Goal: Task Accomplishment & Management: Use online tool/utility

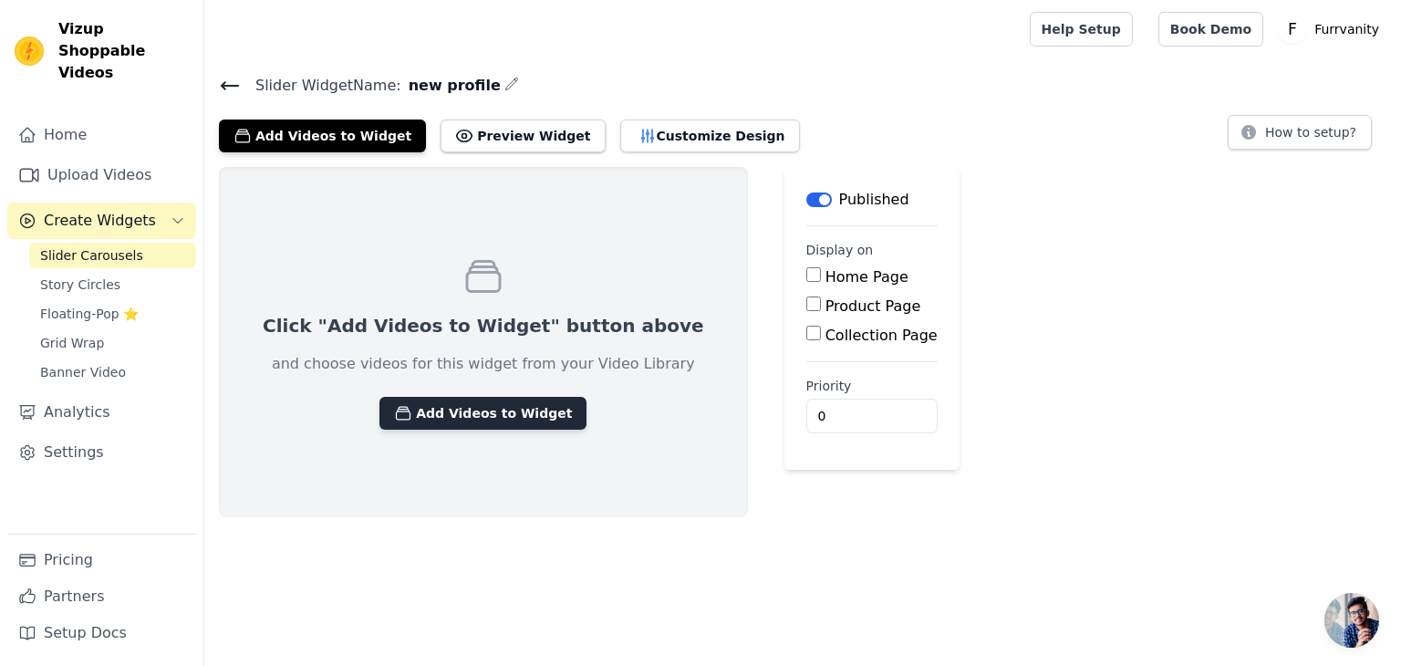
click at [491, 415] on button "Add Videos to Widget" at bounding box center [483, 413] width 207 height 33
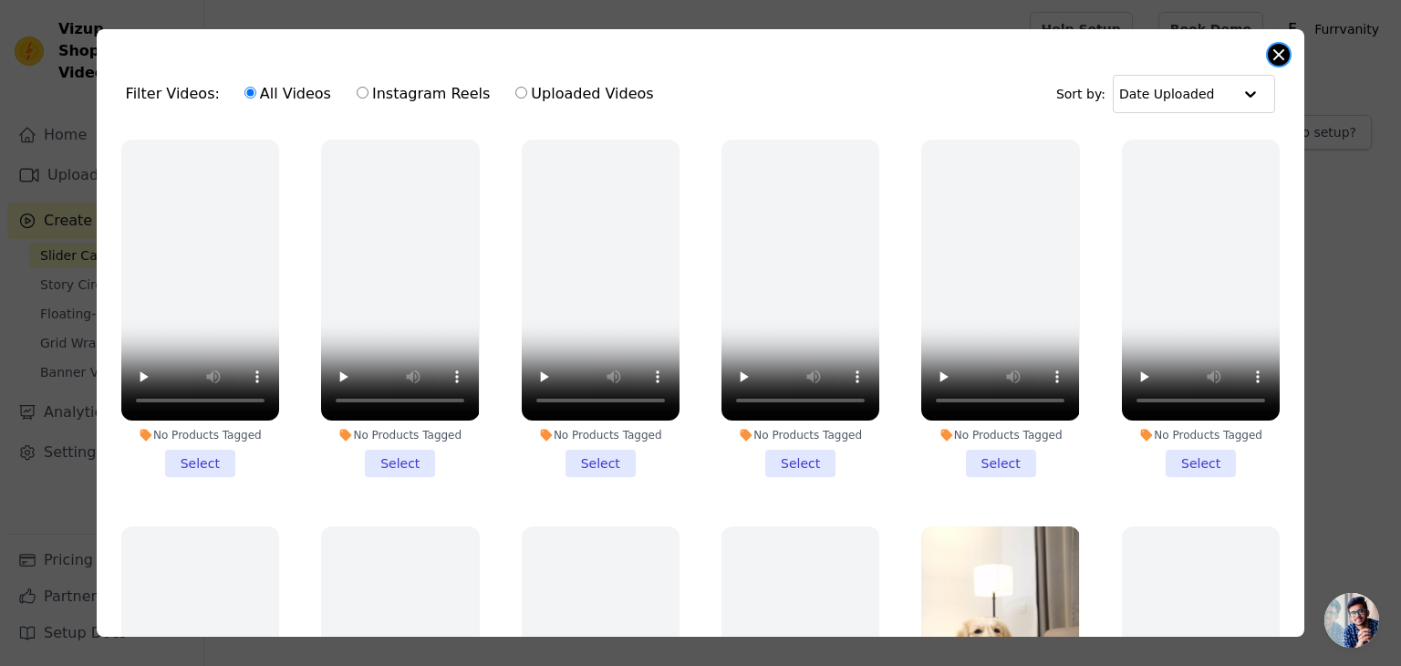
click at [1276, 54] on button "Close modal" at bounding box center [1279, 55] width 22 height 22
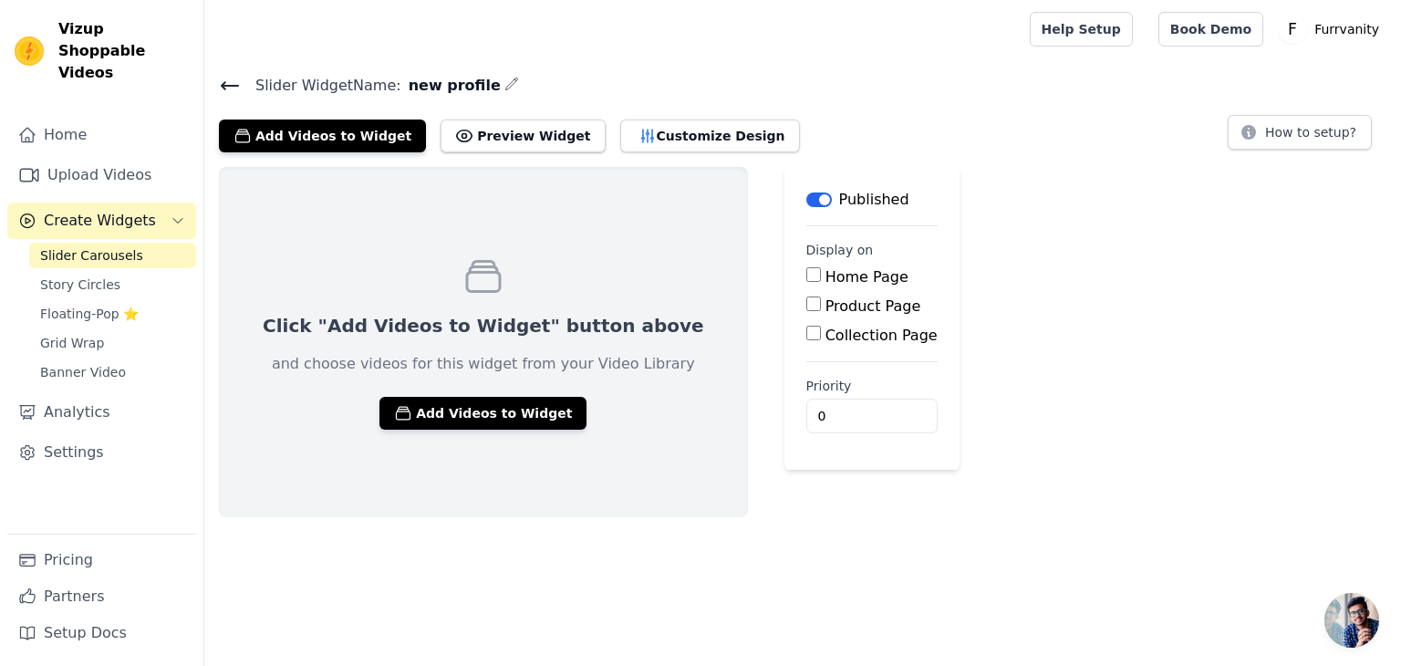
click at [807, 281] on input "Home Page" at bounding box center [814, 274] width 15 height 15
checkbox input "true"
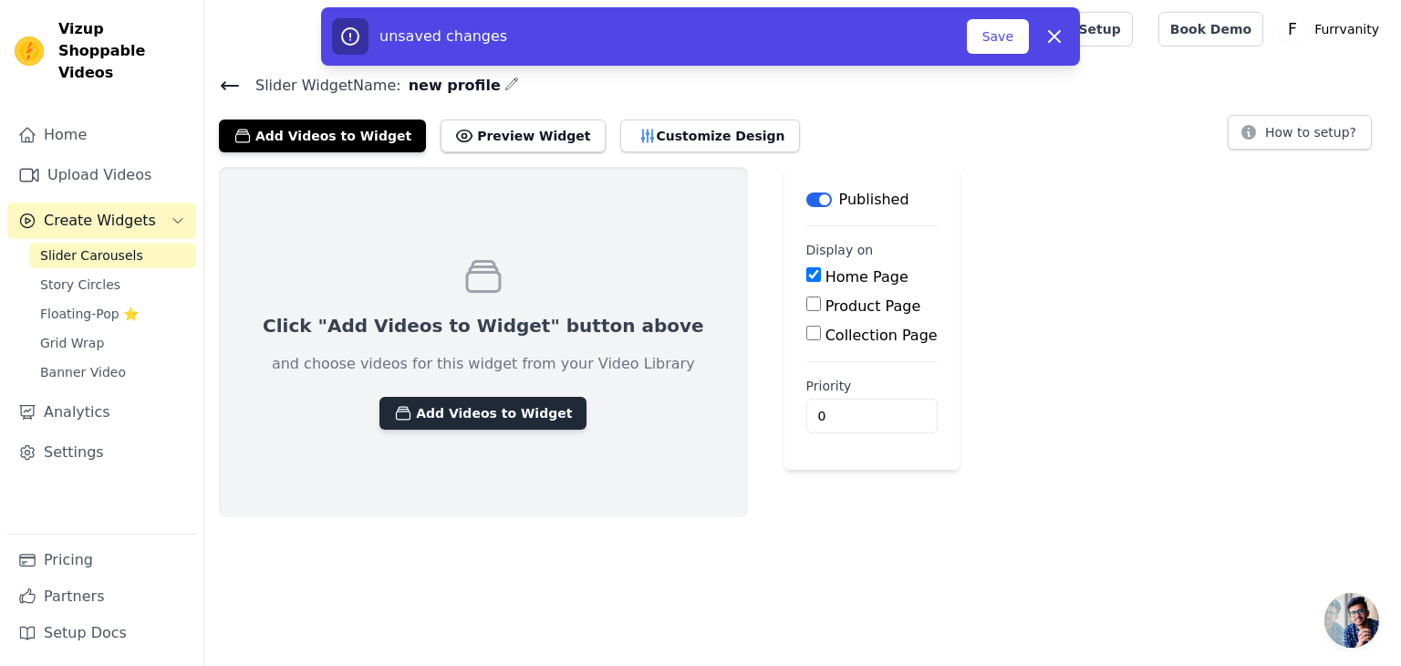
click at [485, 413] on button "Add Videos to Widget" at bounding box center [483, 413] width 207 height 33
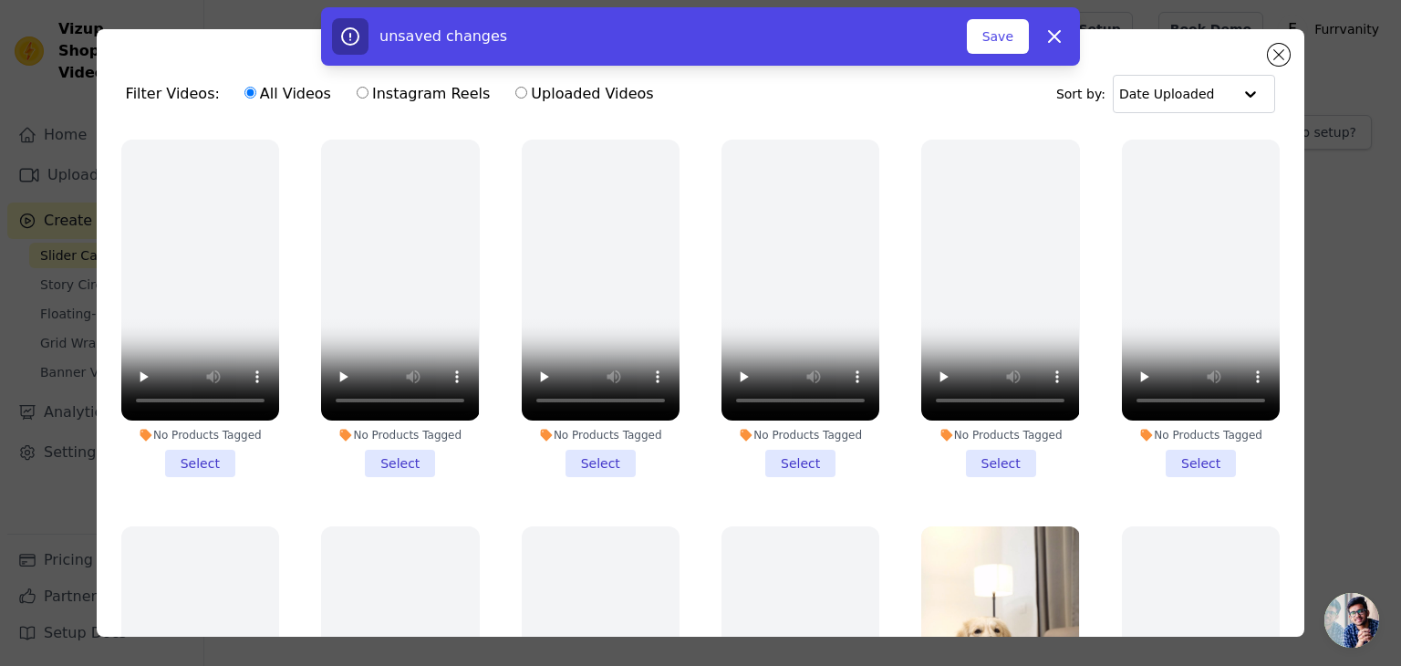
click at [380, 89] on label "Instagram Reels" at bounding box center [423, 94] width 135 height 24
click at [369, 89] on input "Instagram Reels" at bounding box center [363, 93] width 12 height 12
radio input "true"
click at [523, 92] on label "Uploaded Videos" at bounding box center [585, 94] width 140 height 24
click at [523, 92] on input "Uploaded Videos" at bounding box center [521, 93] width 12 height 12
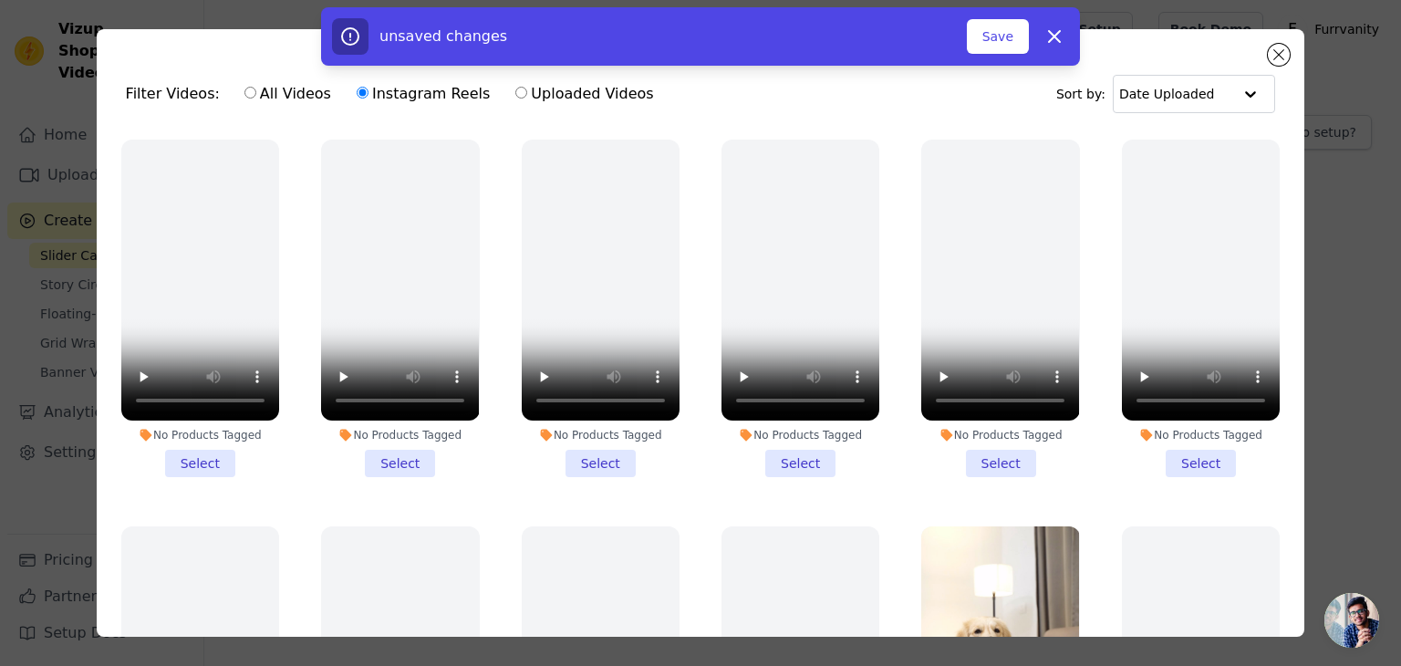
radio input "true"
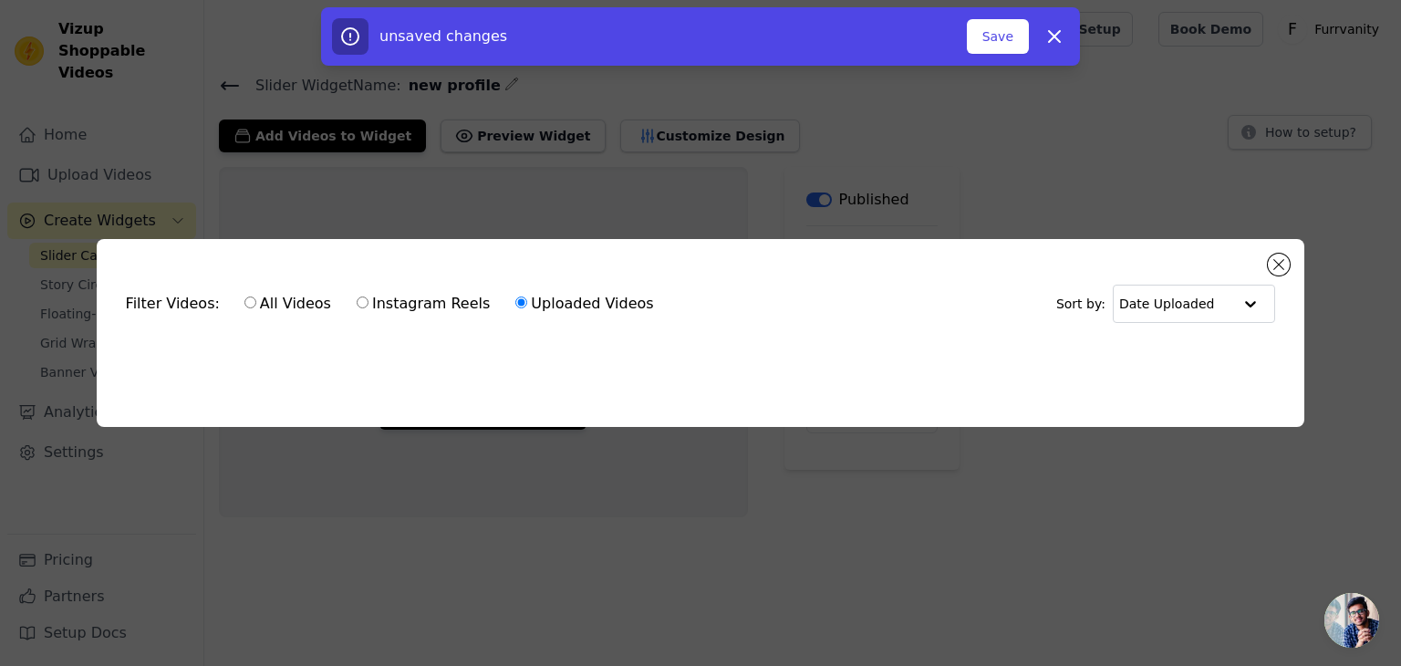
click at [357, 297] on input "Instagram Reels" at bounding box center [363, 303] width 12 height 12
radio input "true"
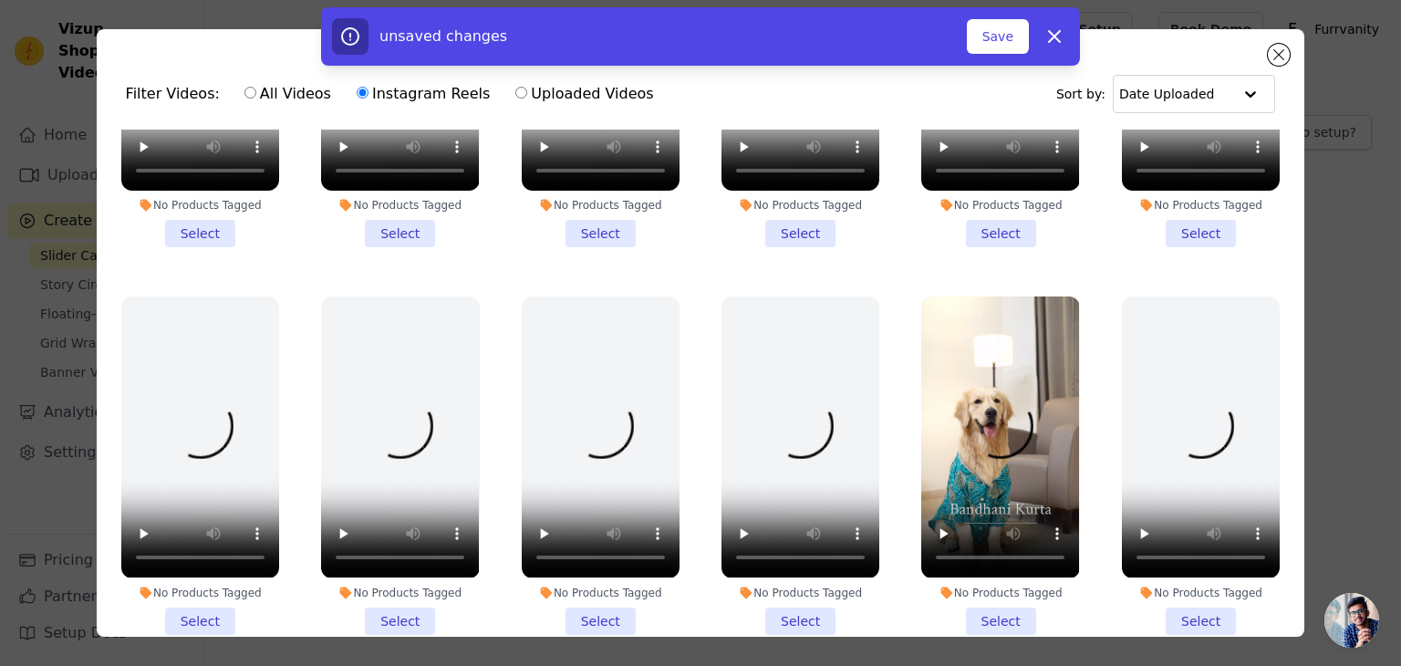
scroll to position [274, 0]
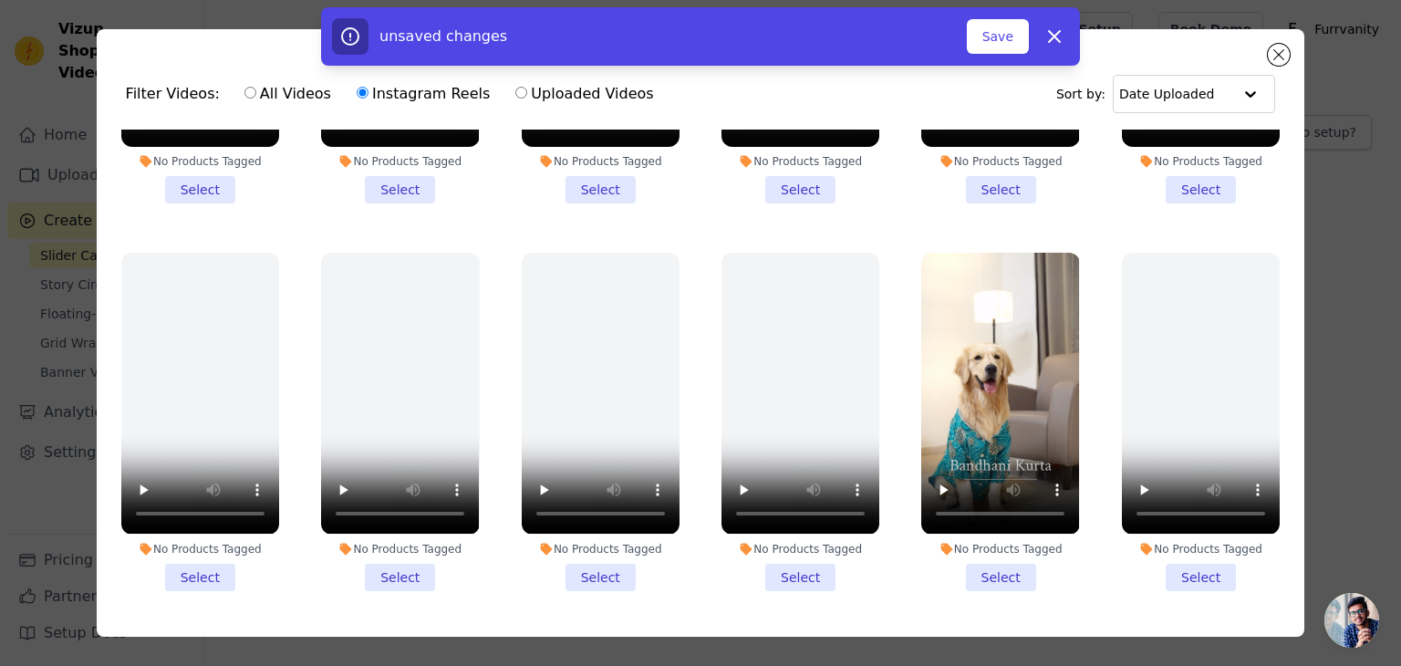
click at [977, 557] on li "No Products Tagged Select" at bounding box center [1001, 422] width 158 height 338
click at [0, 0] on input "No Products Tagged Select" at bounding box center [0, 0] width 0 height 0
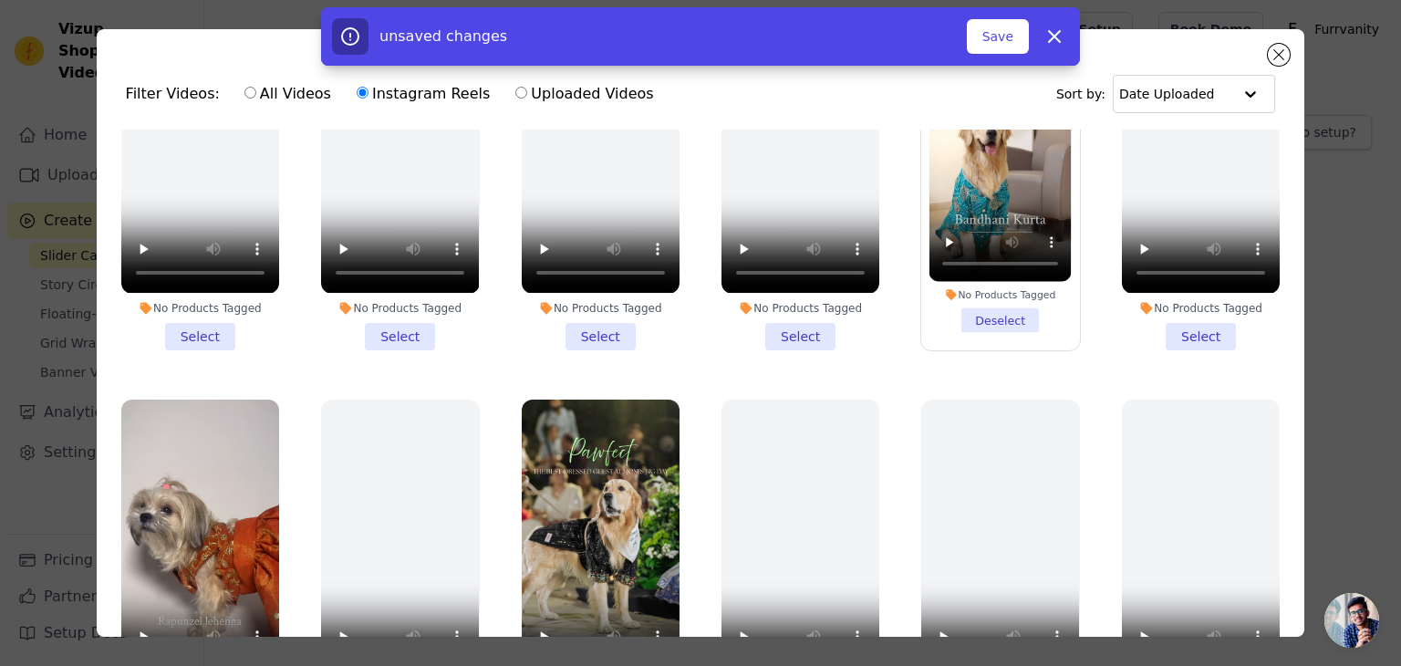
scroll to position [639, 0]
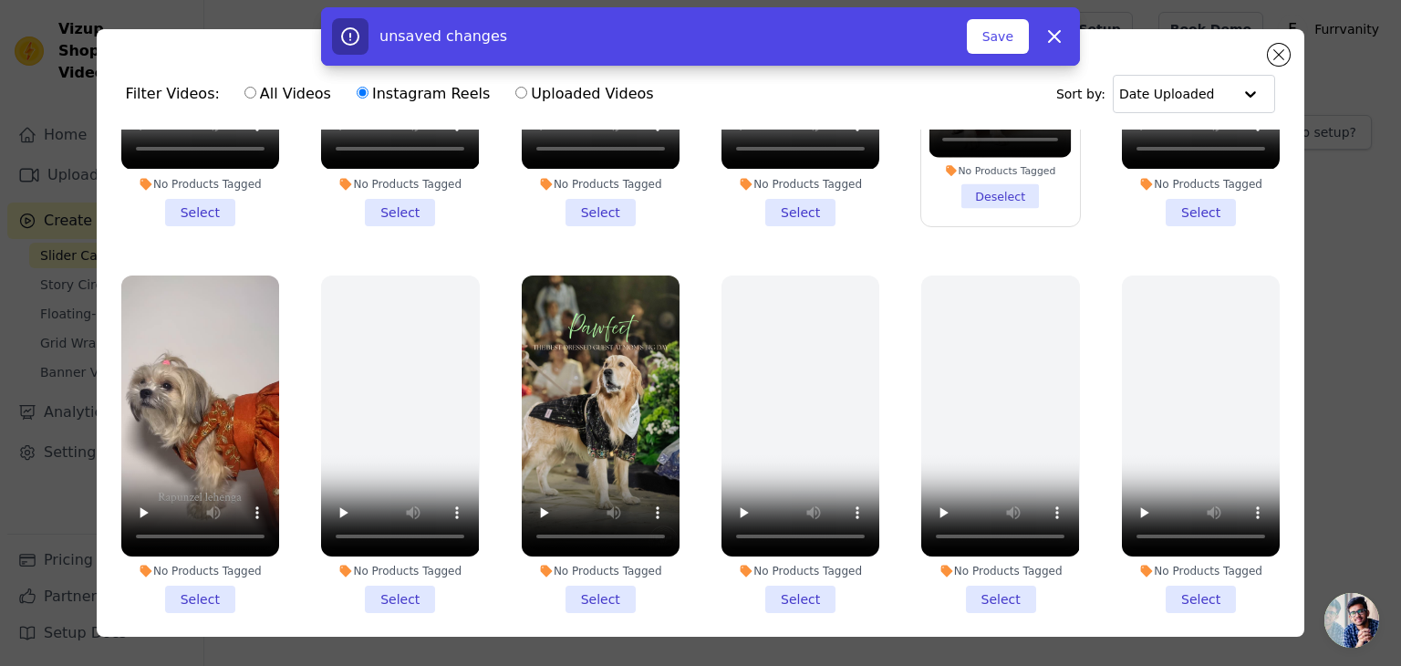
click at [588, 581] on li "No Products Tagged Select" at bounding box center [601, 445] width 158 height 338
click at [0, 0] on input "No Products Tagged Select" at bounding box center [0, 0] width 0 height 0
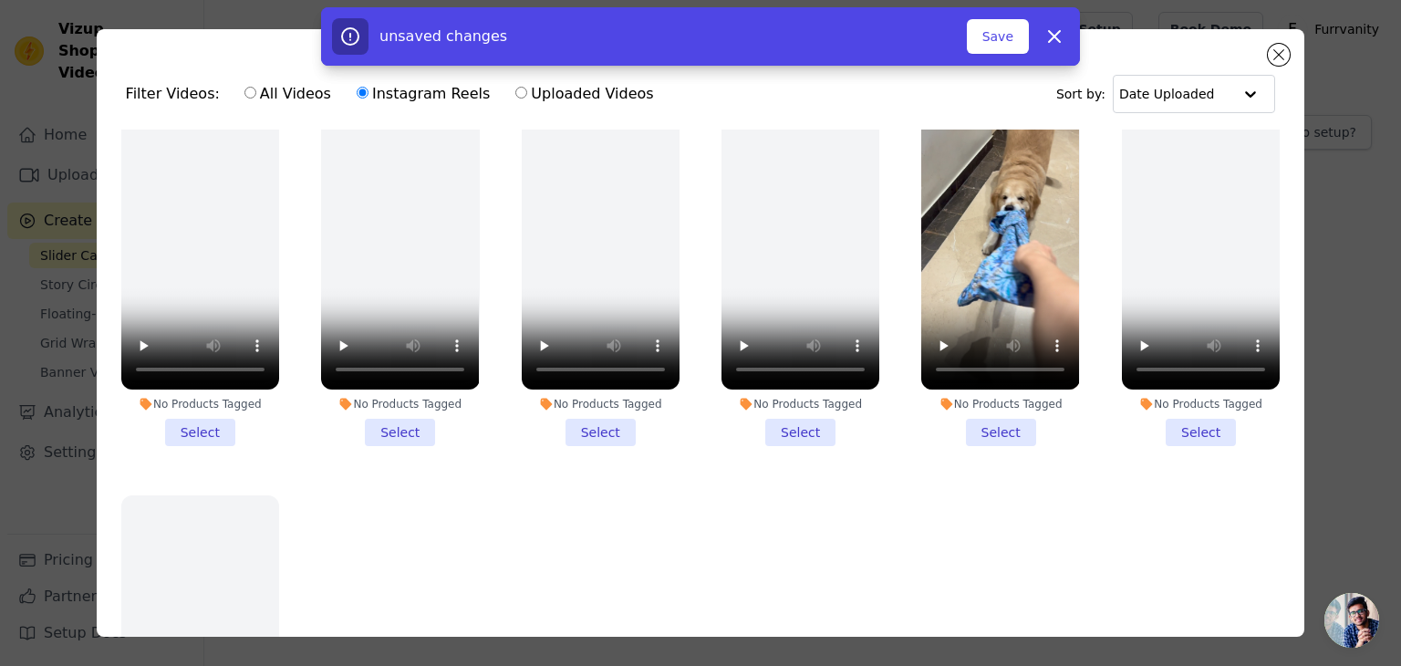
scroll to position [1551, 0]
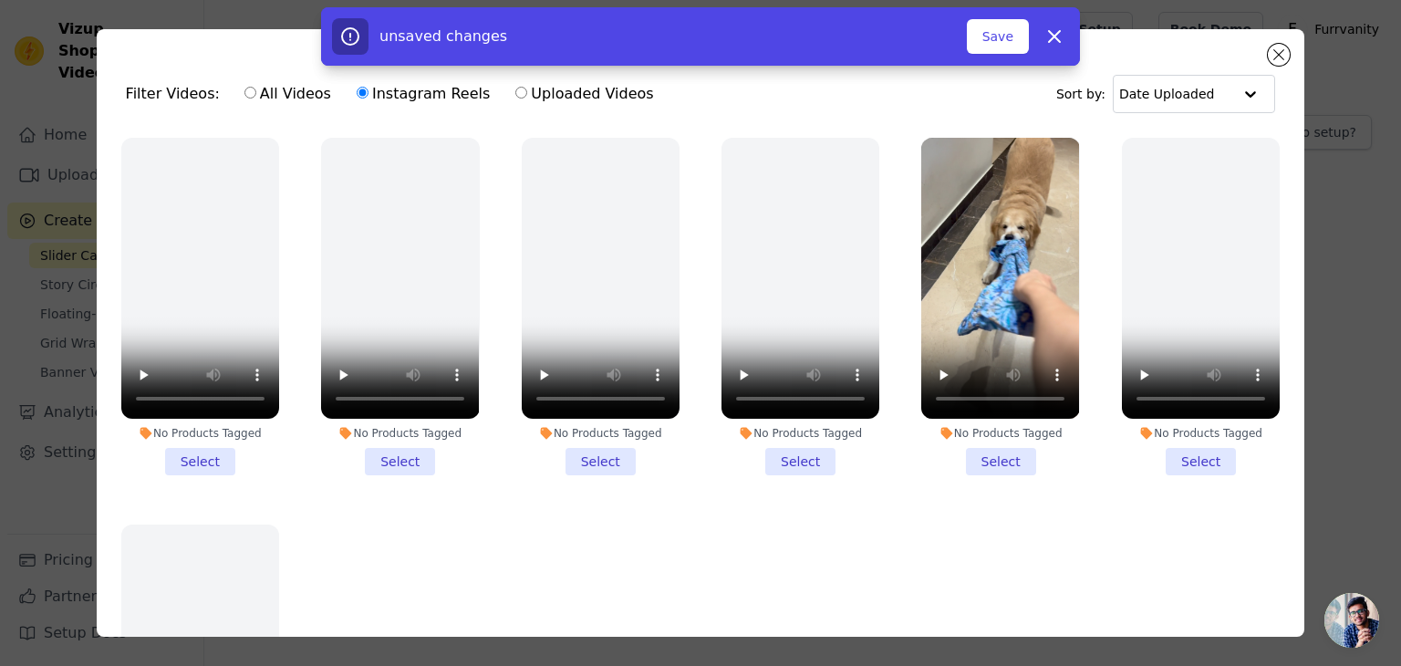
click at [988, 424] on li "No Products Tagged Select" at bounding box center [1001, 307] width 158 height 338
click at [0, 0] on input "No Products Tagged Select" at bounding box center [0, 0] width 0 height 0
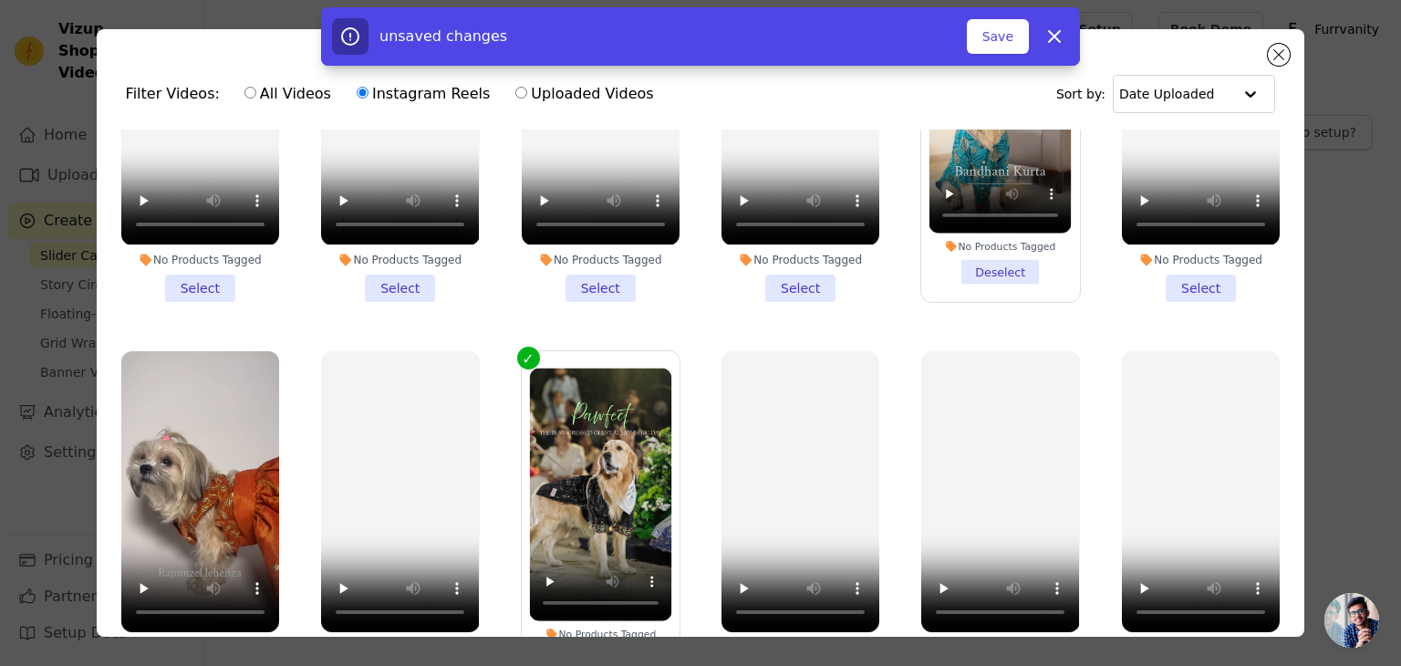
scroll to position [547, 0]
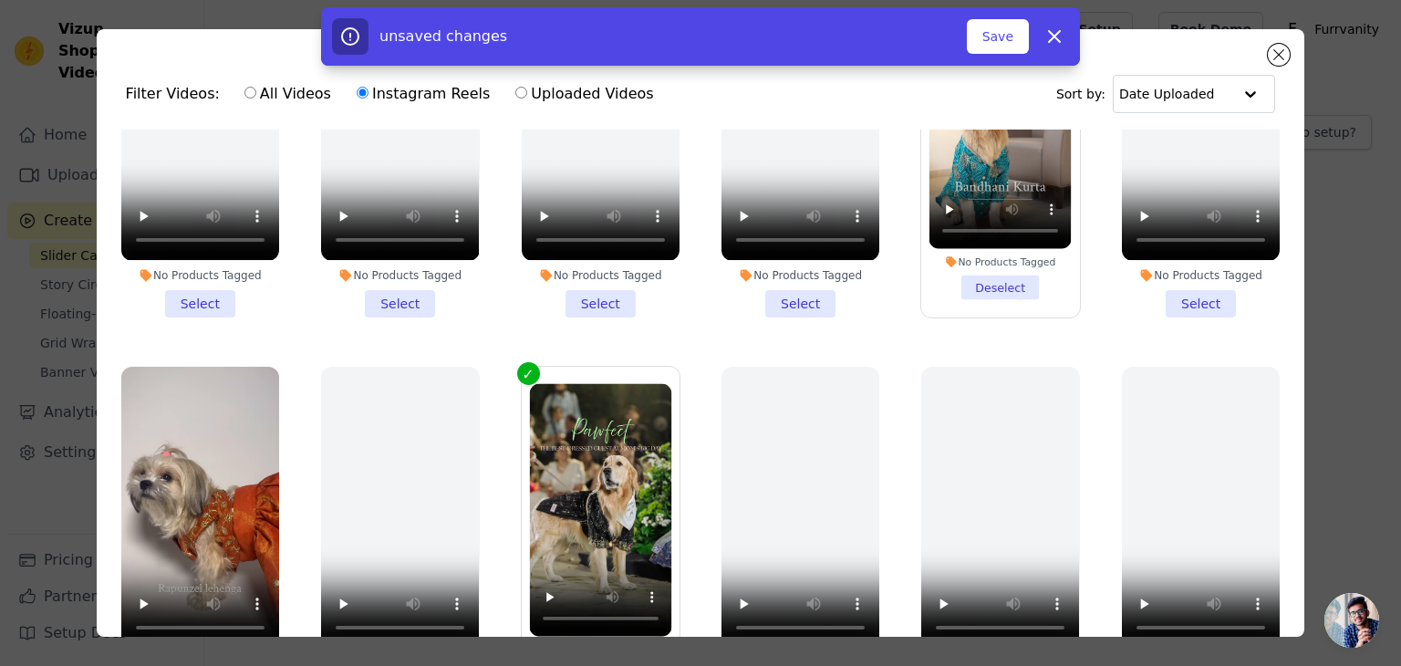
click at [983, 277] on li "No Products Tagged Deselect" at bounding box center [1001, 148] width 142 height 304
click at [0, 0] on input "No Products Tagged Deselect" at bounding box center [0, 0] width 0 height 0
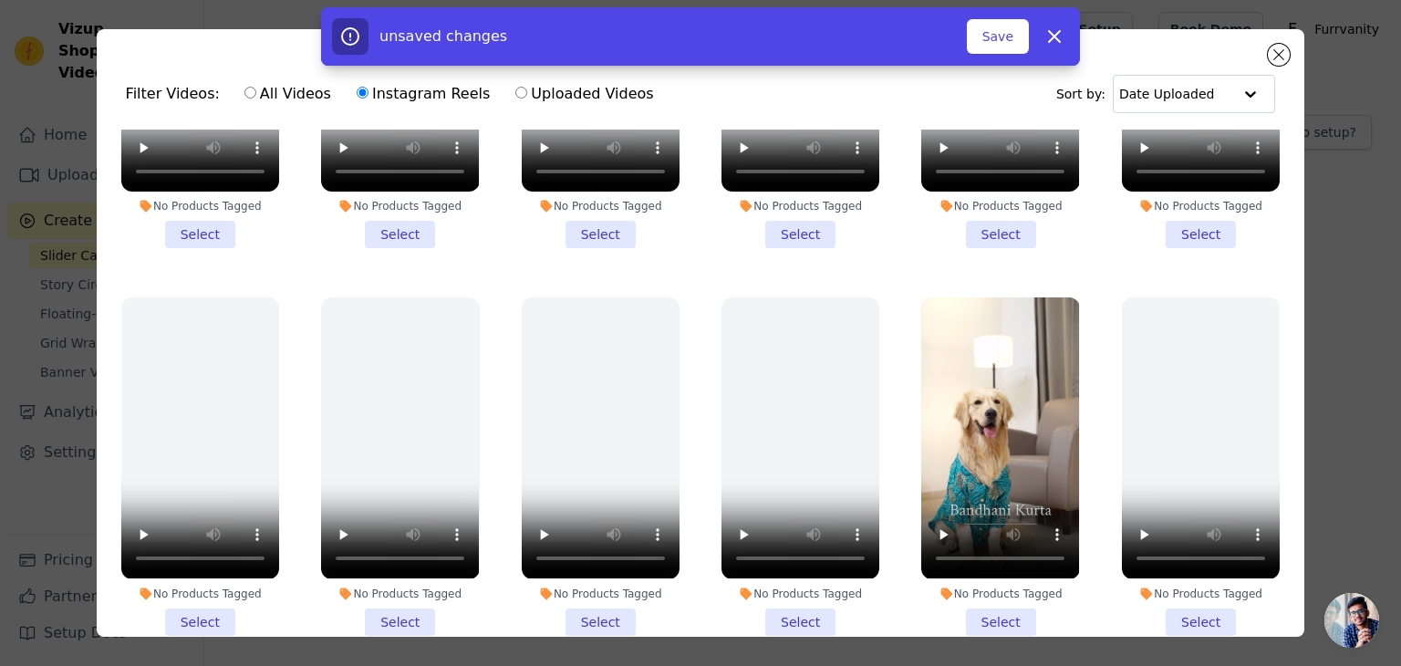
scroll to position [131, 0]
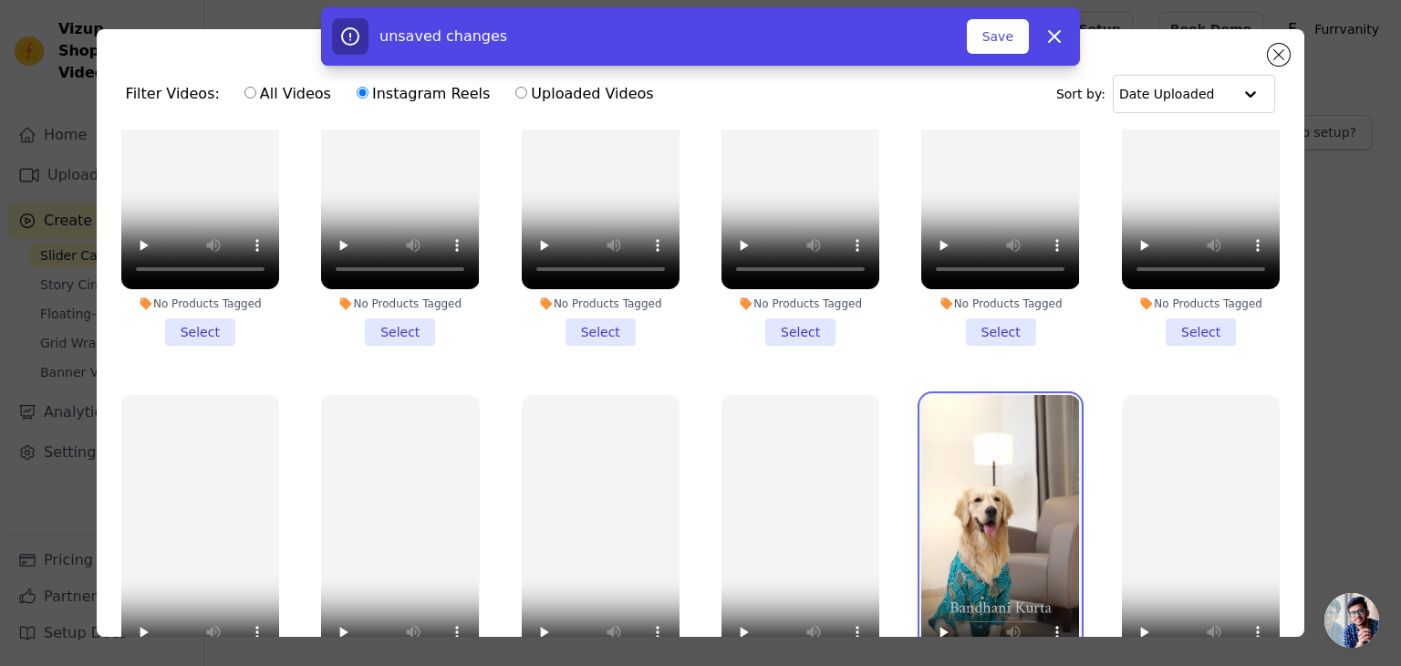
click at [965, 415] on video at bounding box center [1001, 535] width 158 height 281
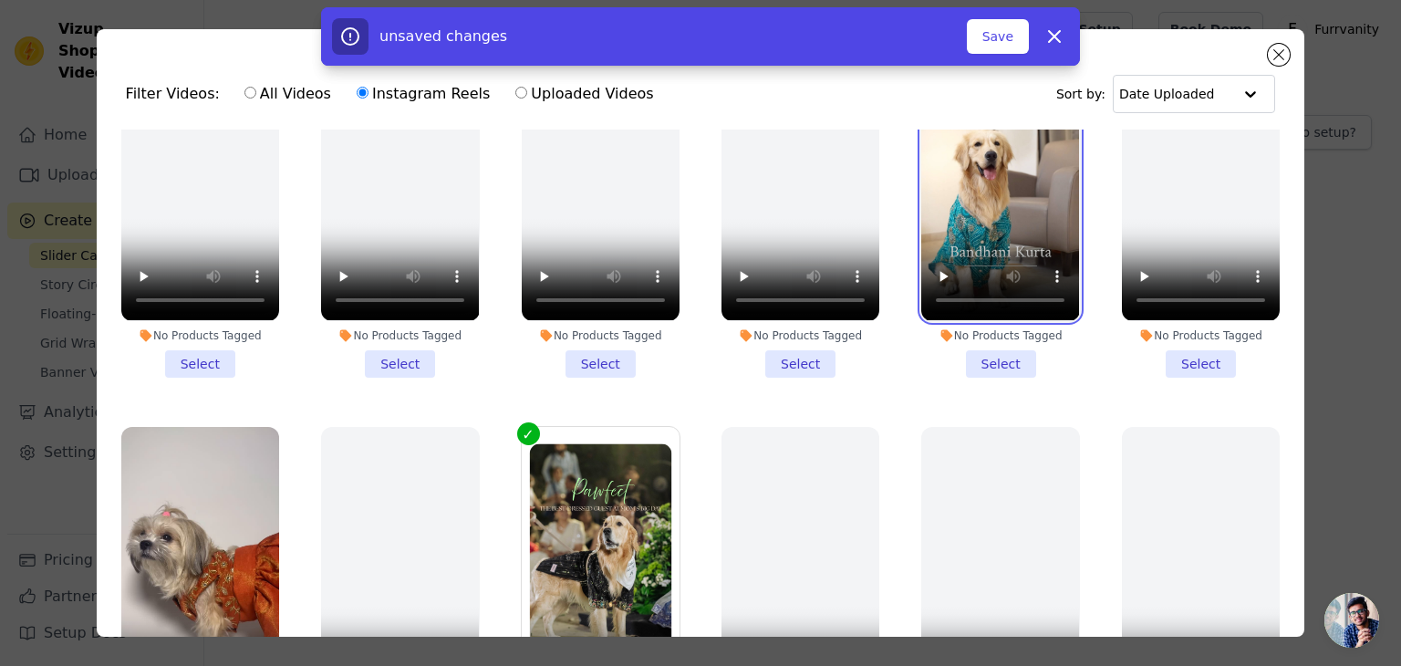
scroll to position [496, 0]
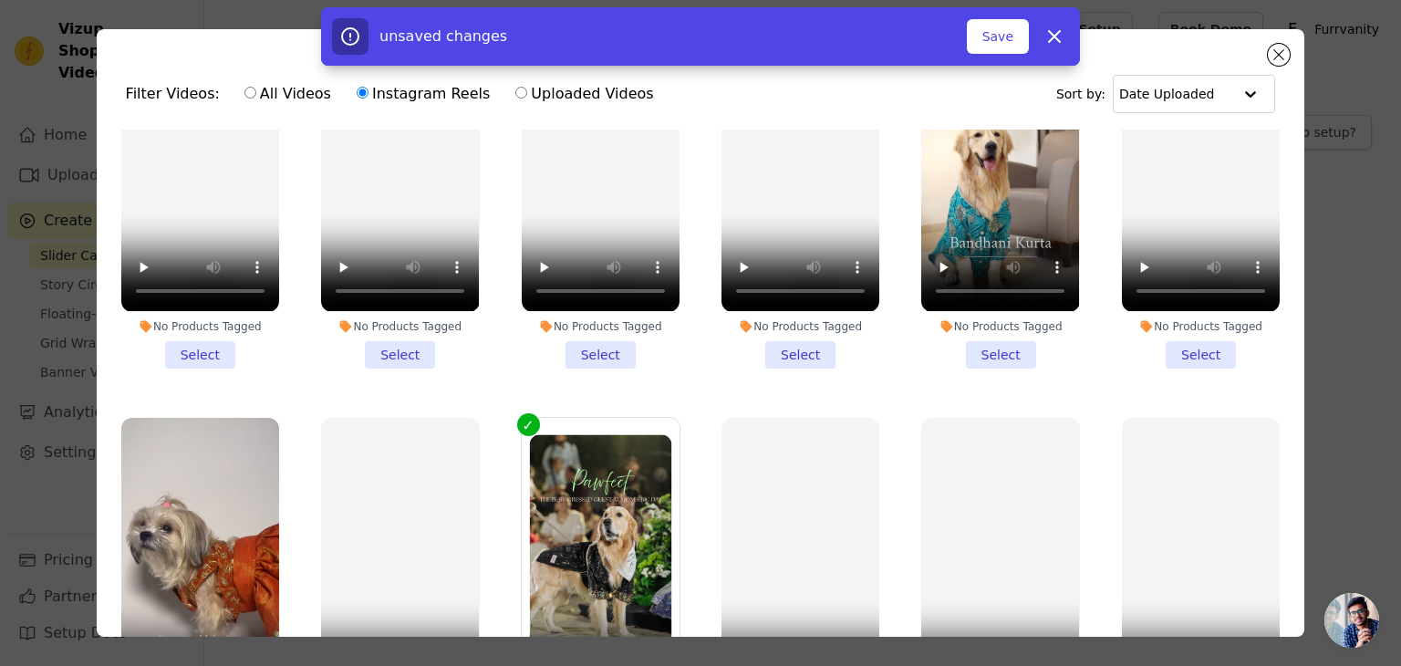
click at [985, 339] on li "No Products Tagged Select" at bounding box center [1001, 199] width 158 height 338
click at [0, 0] on input "No Products Tagged Select" at bounding box center [0, 0] width 0 height 0
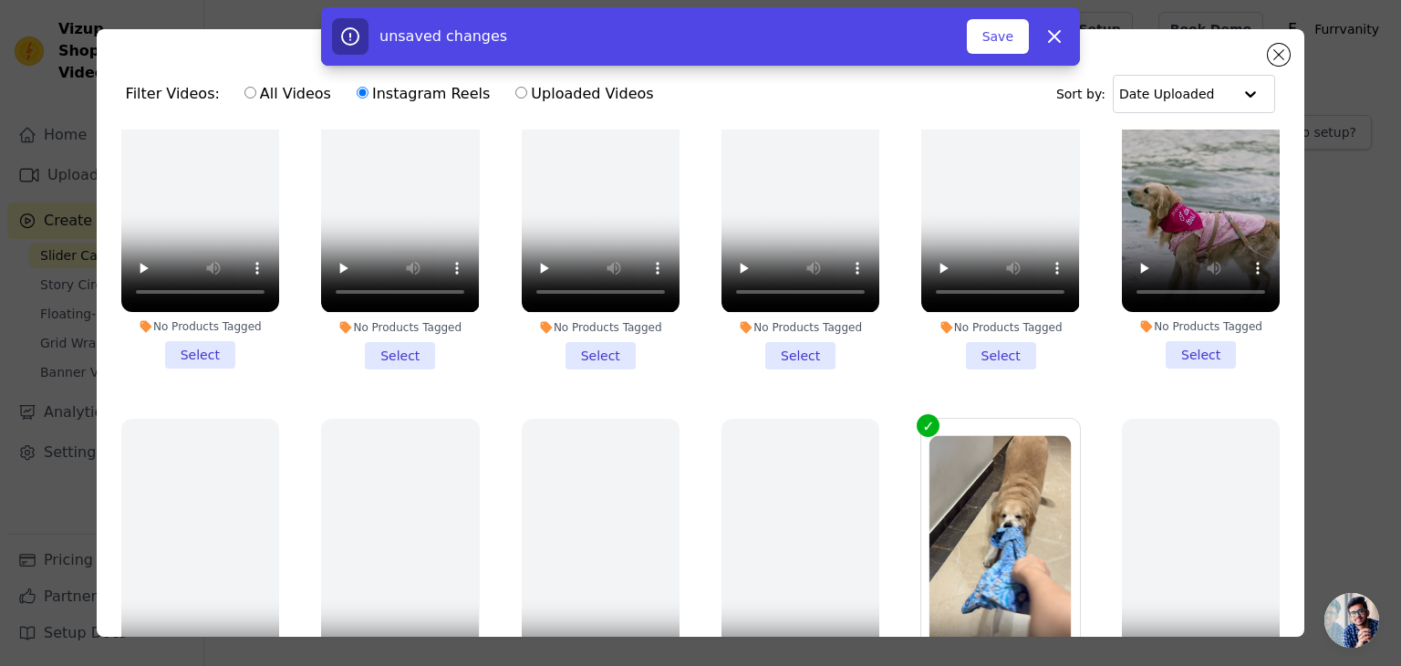
scroll to position [1277, 0]
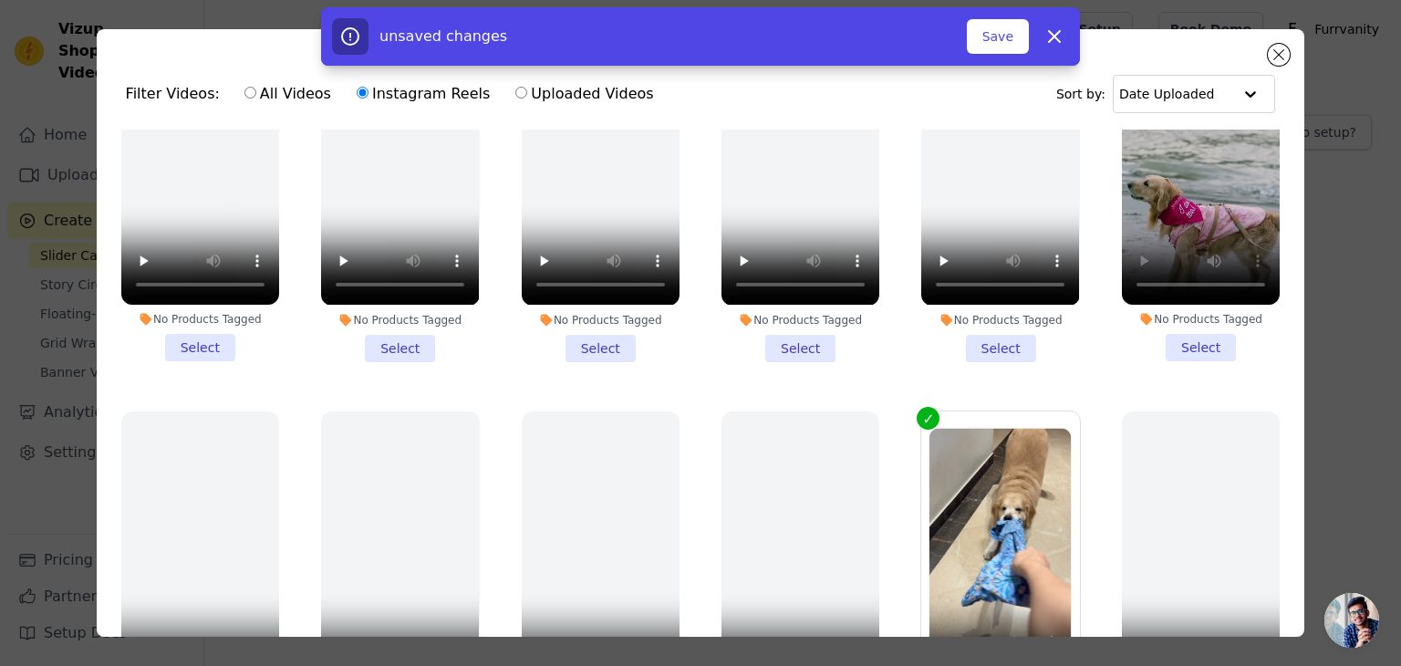
click at [1169, 318] on li "No Products Tagged Select" at bounding box center [1201, 193] width 158 height 338
click at [0, 0] on input "No Products Tagged Select" at bounding box center [0, 0] width 0 height 0
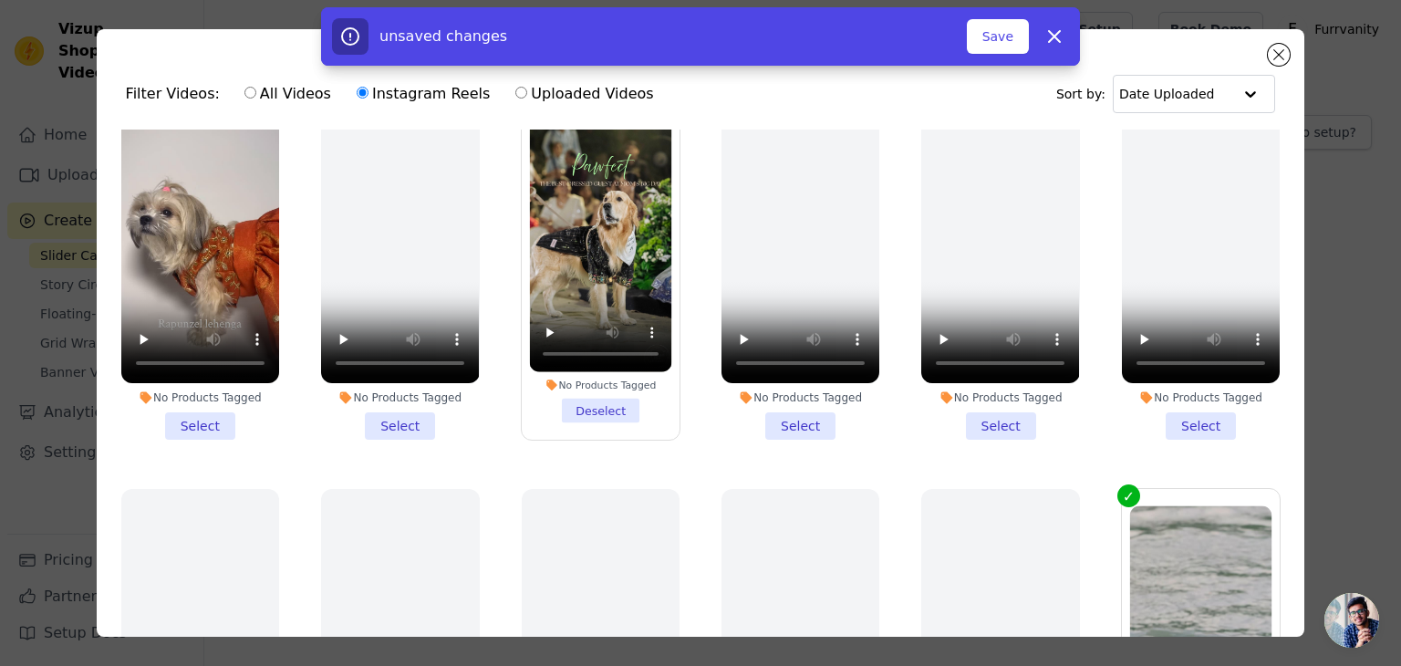
scroll to position [770, 0]
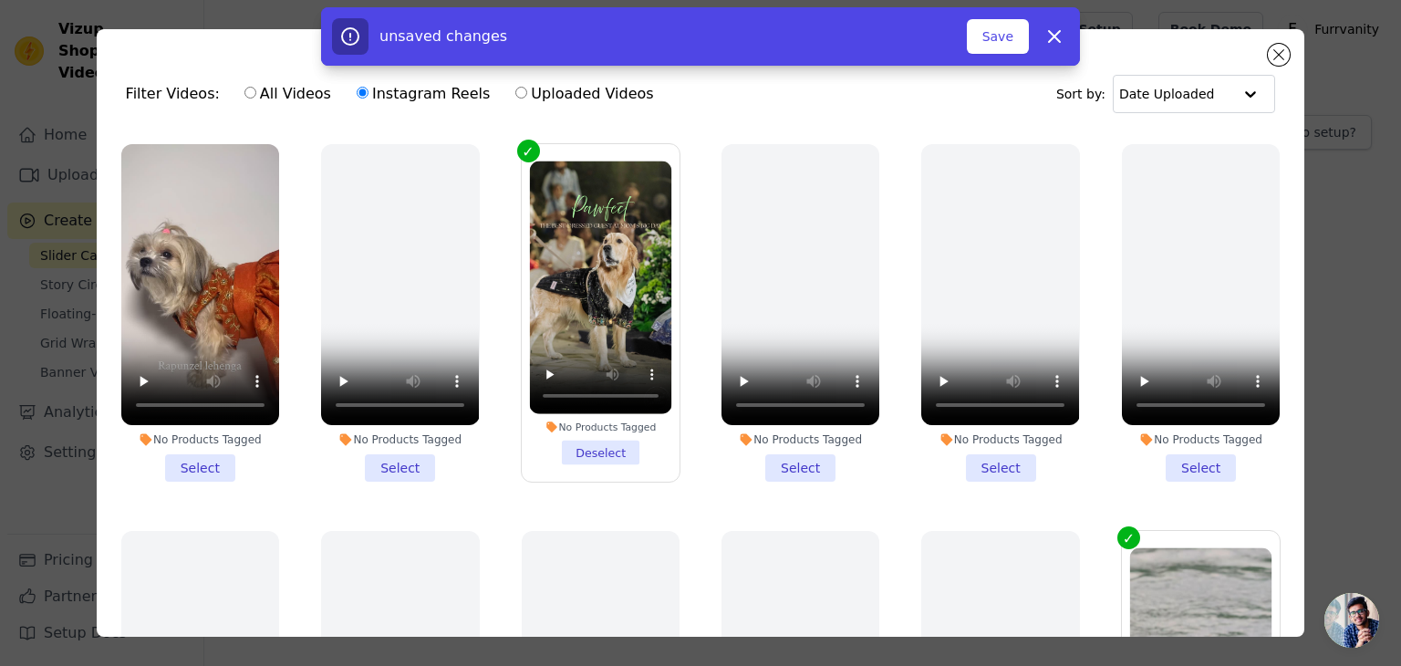
click at [186, 451] on li "No Products Tagged Select" at bounding box center [200, 313] width 158 height 338
click at [0, 0] on input "No Products Tagged Select" at bounding box center [0, 0] width 0 height 0
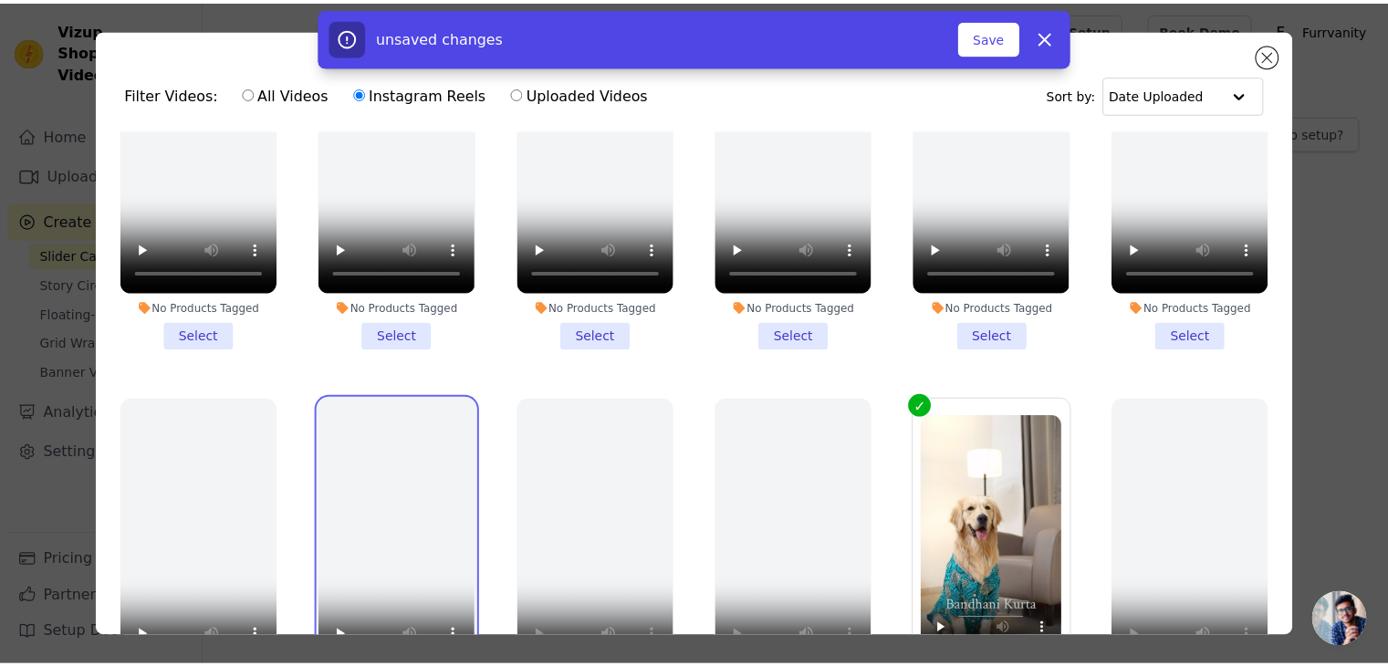
scroll to position [547, 0]
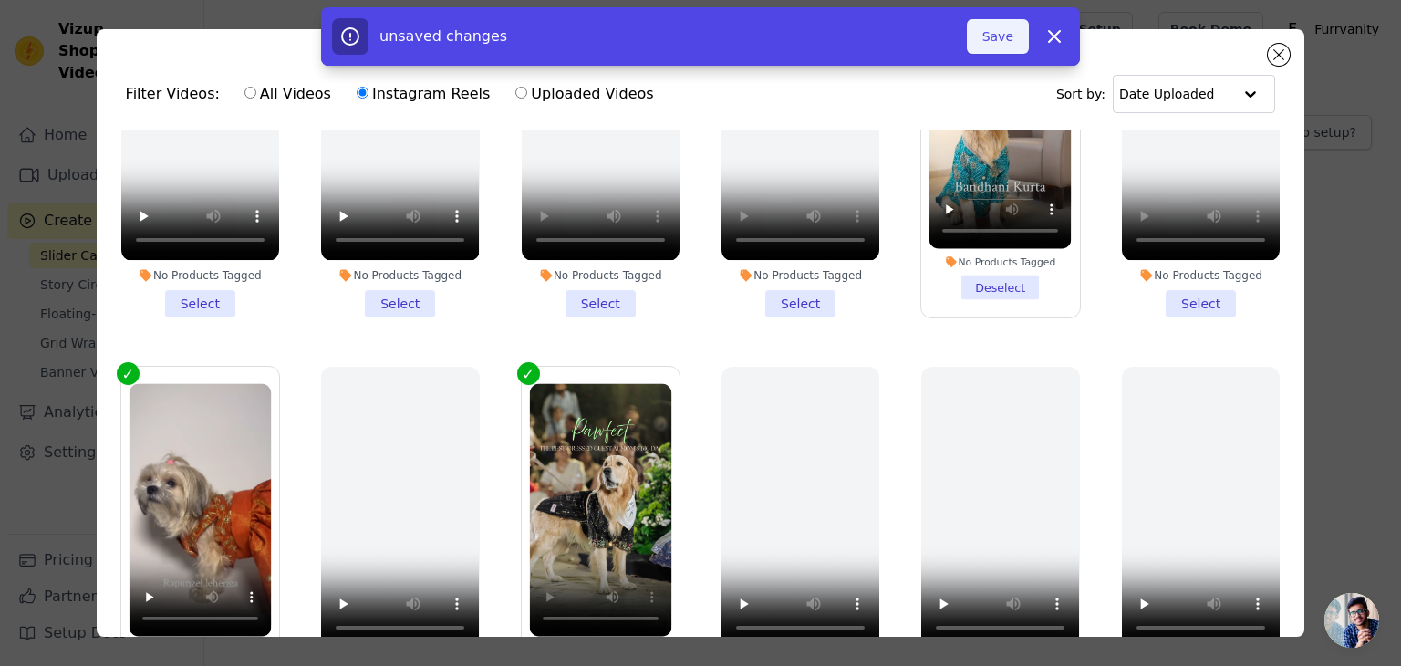
click at [1011, 47] on button "Save" at bounding box center [998, 36] width 62 height 35
click at [970, 45] on button "Add To Widget" at bounding box center [968, 36] width 122 height 35
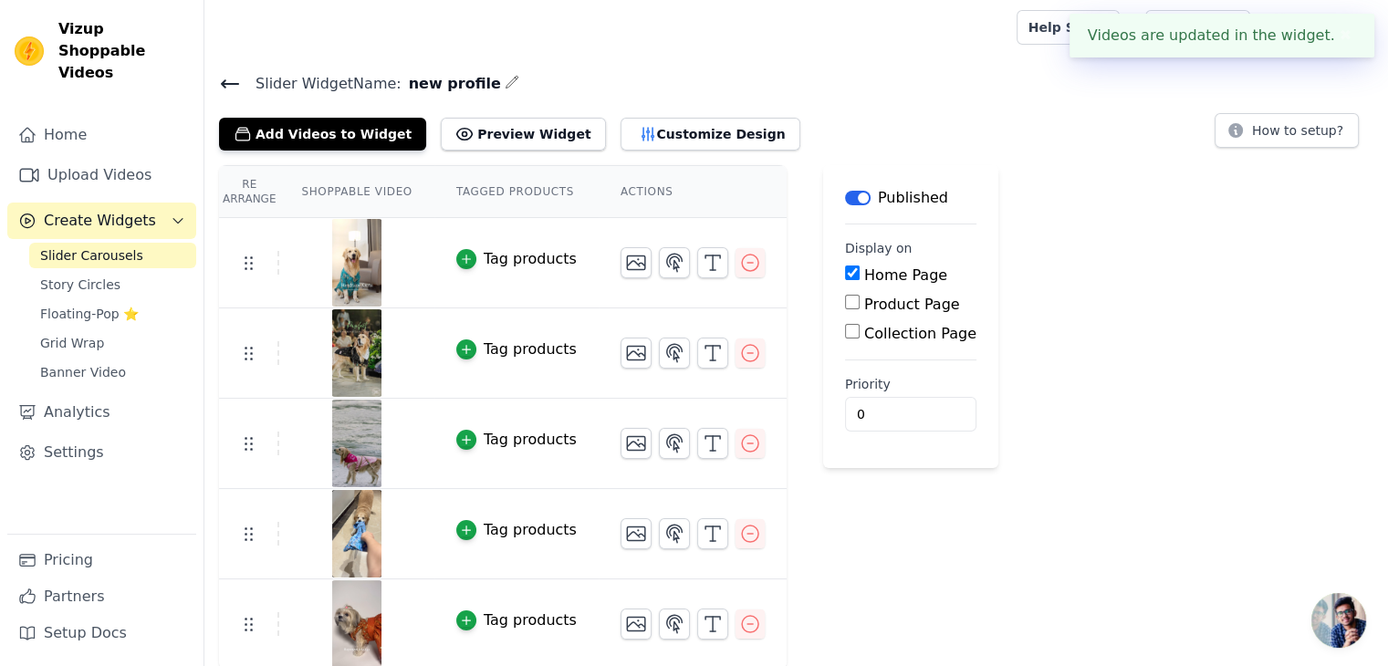
scroll to position [4, 0]
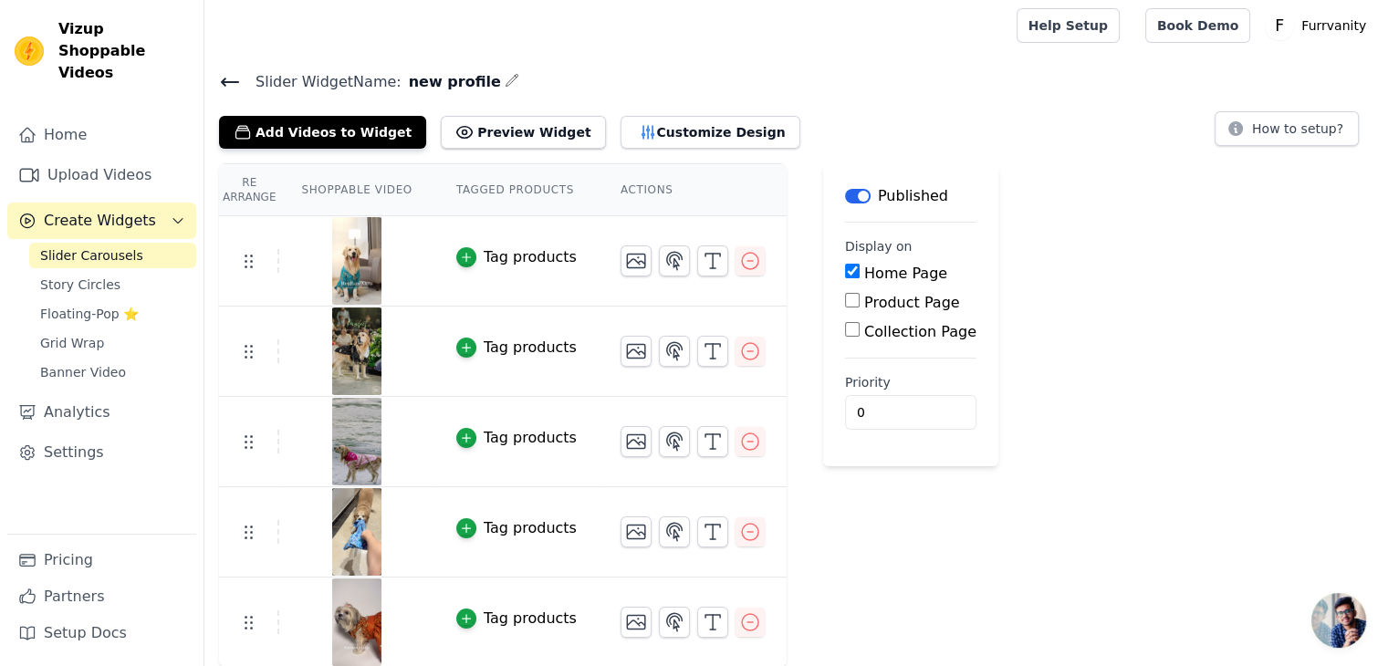
click at [511, 260] on div "Tag products" at bounding box center [530, 257] width 93 height 22
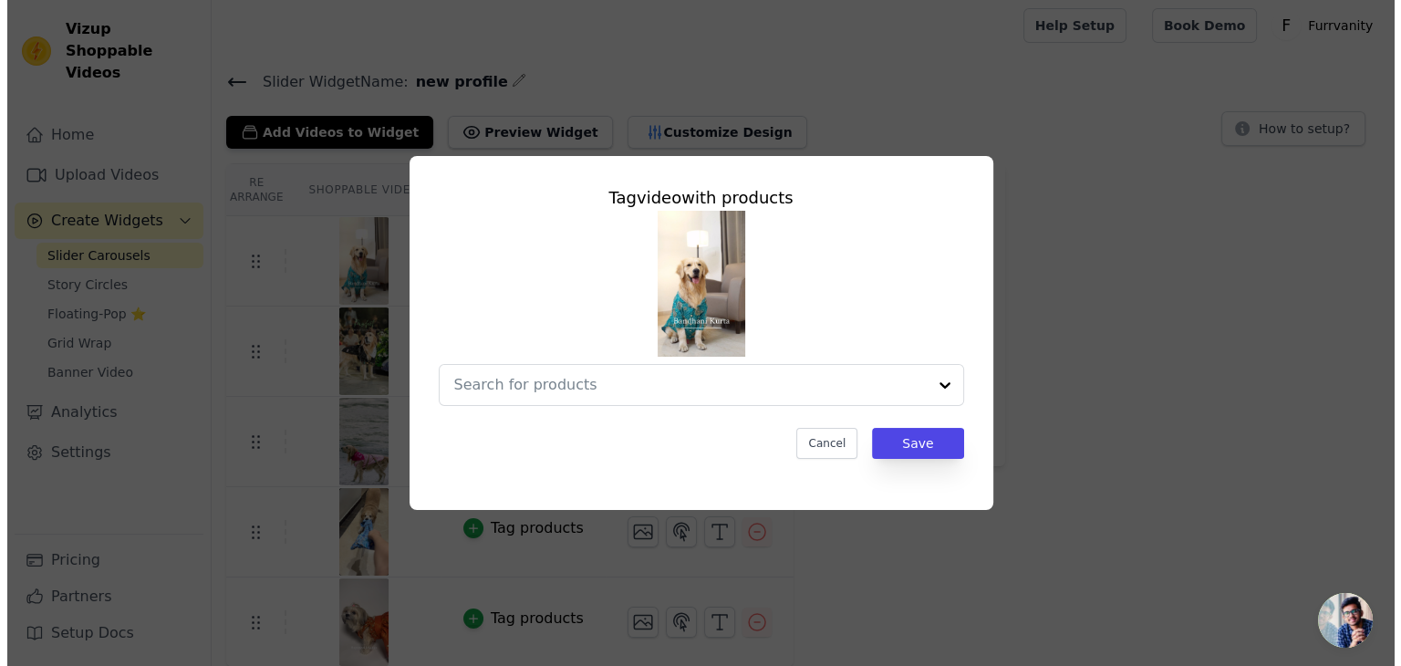
scroll to position [0, 0]
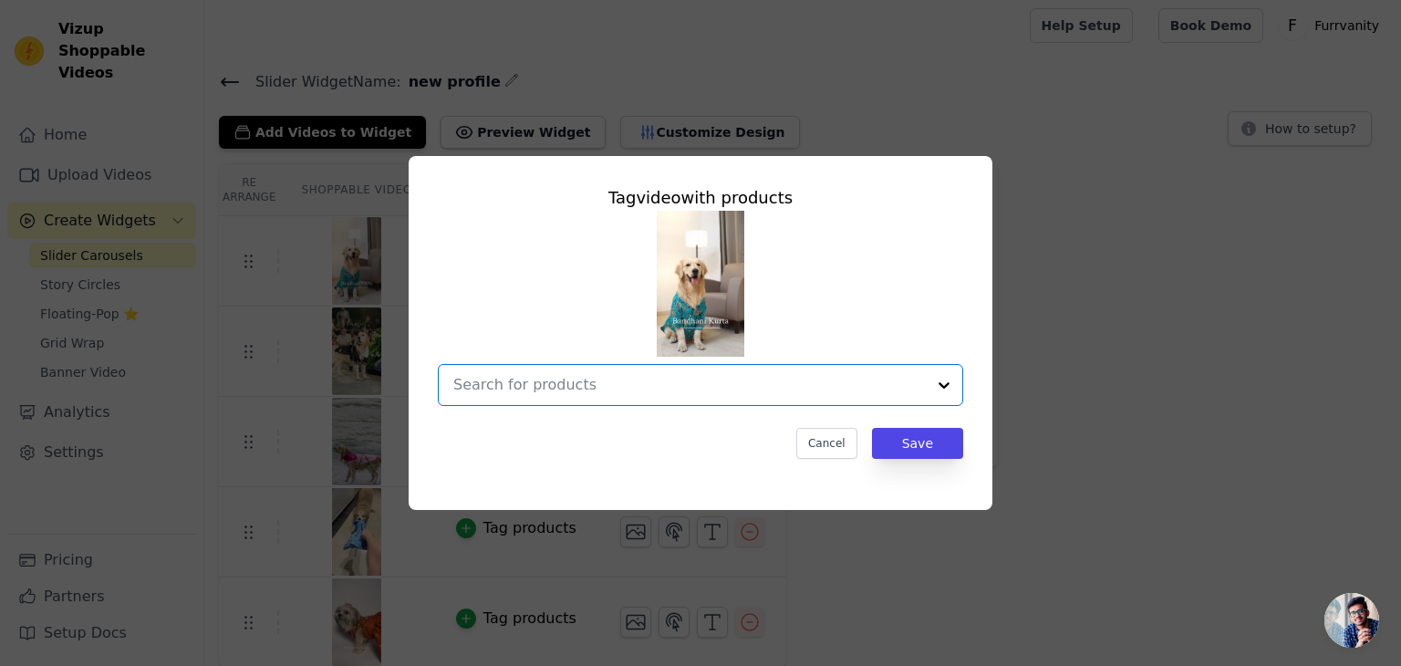
click at [708, 393] on input "text" at bounding box center [689, 385] width 473 height 22
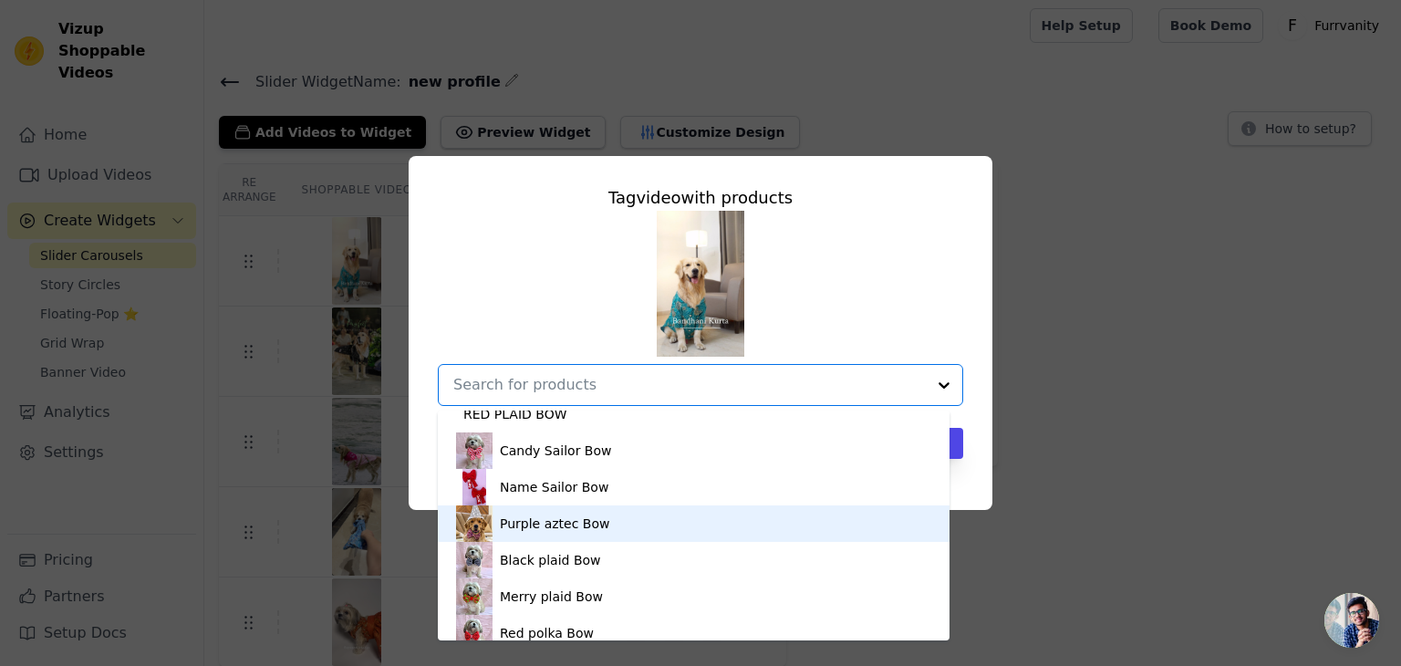
scroll to position [730, 0]
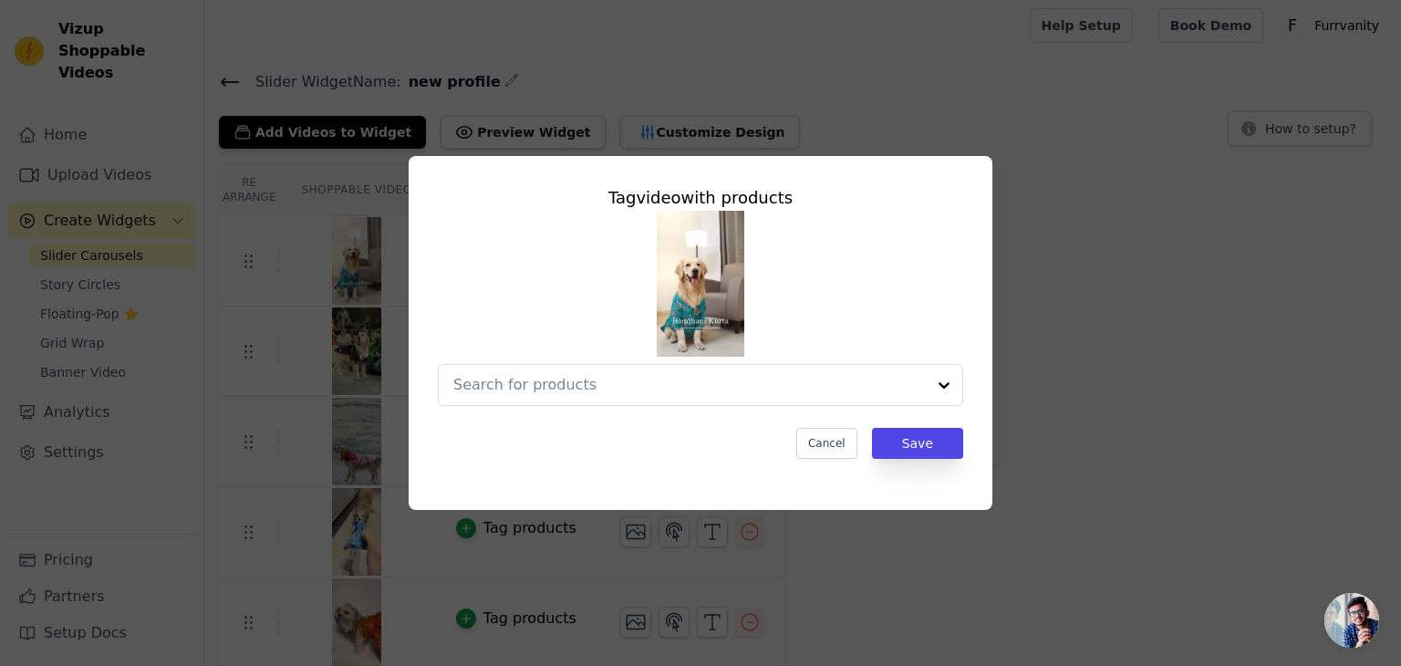
click at [1102, 307] on div "Tag video with products Cancel Save" at bounding box center [700, 333] width 1343 height 412
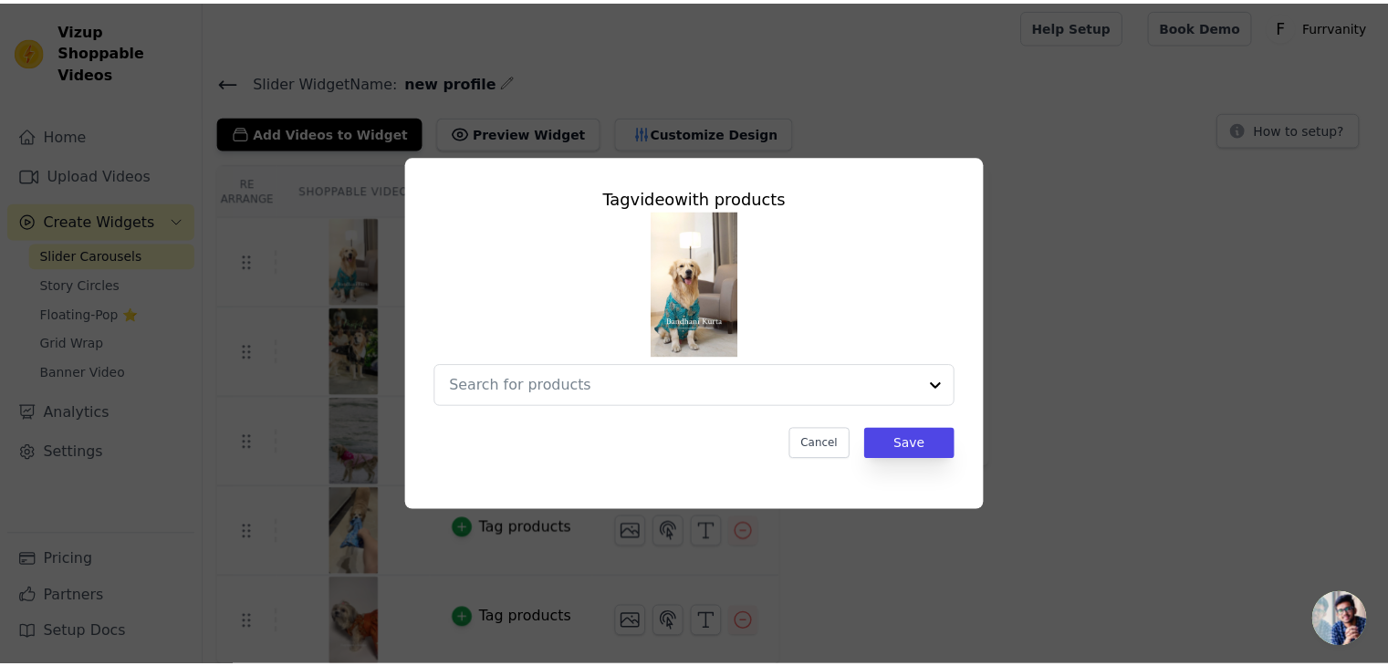
scroll to position [4, 0]
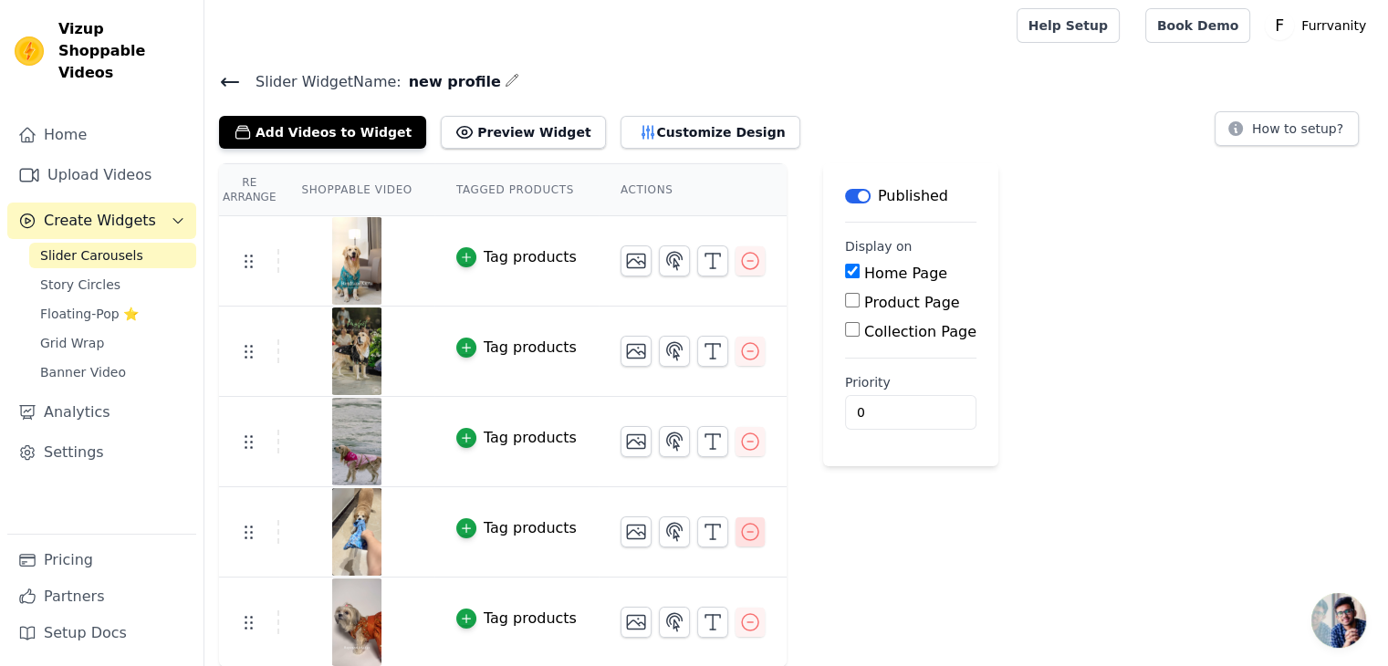
click at [739, 538] on icon "button" at bounding box center [750, 532] width 22 height 22
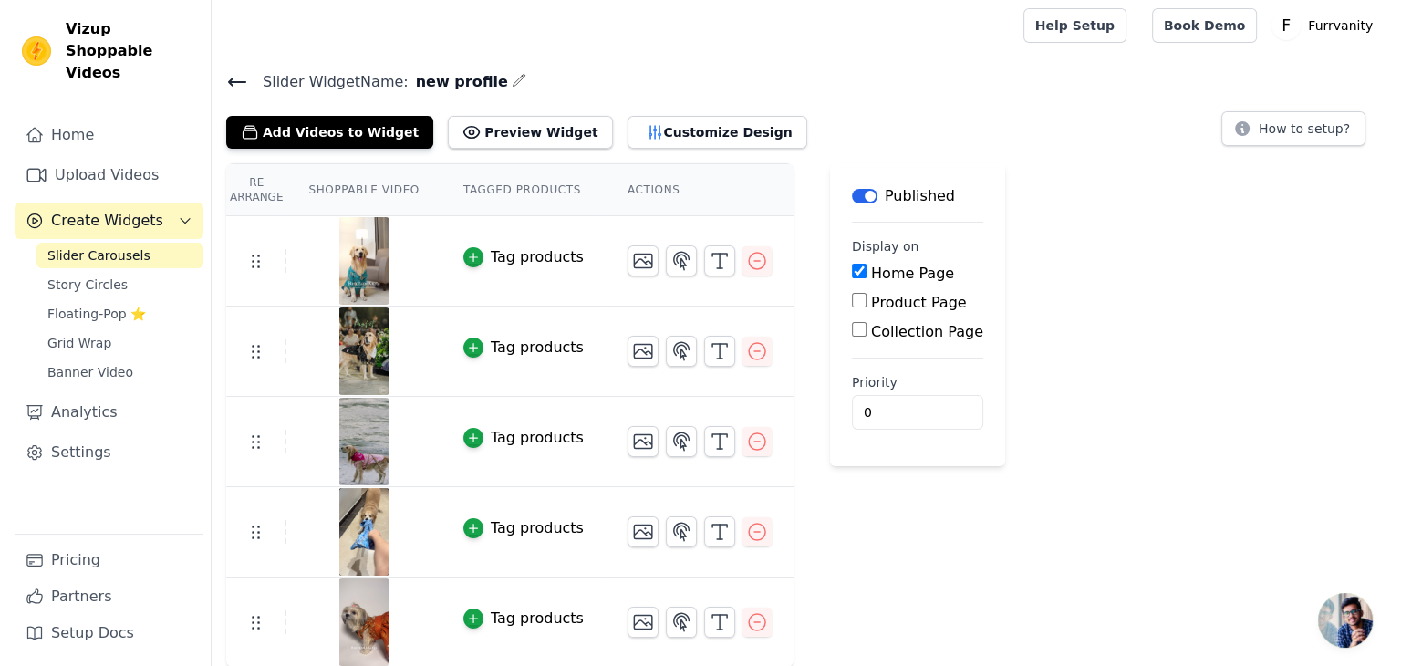
scroll to position [0, 0]
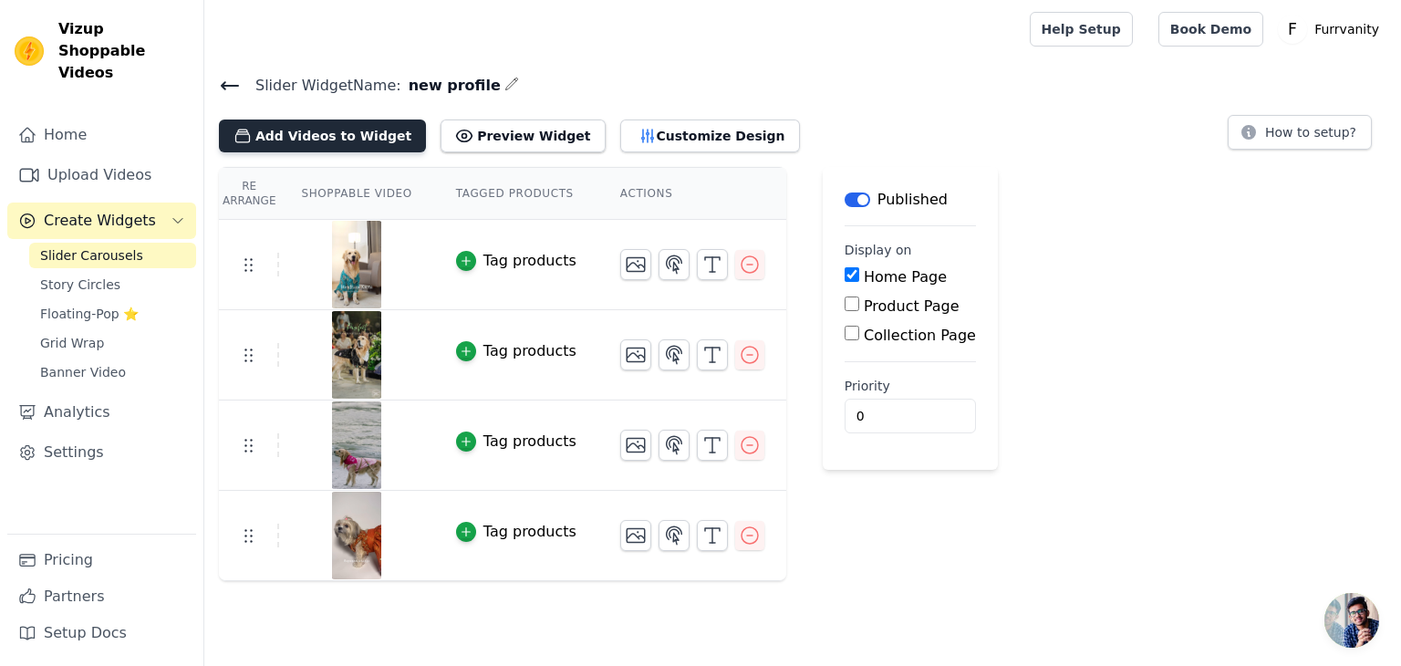
click at [297, 138] on button "Add Videos to Widget" at bounding box center [322, 136] width 207 height 33
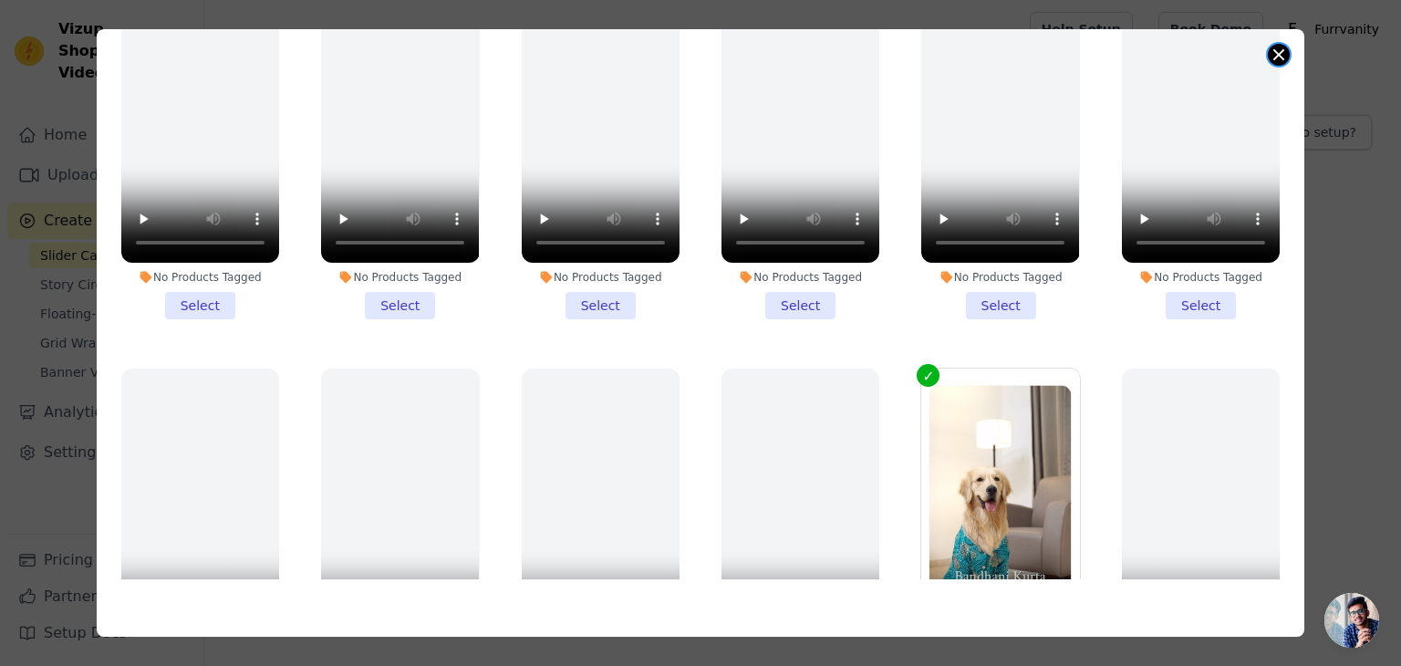
click at [1276, 57] on button "Close modal" at bounding box center [1279, 55] width 22 height 22
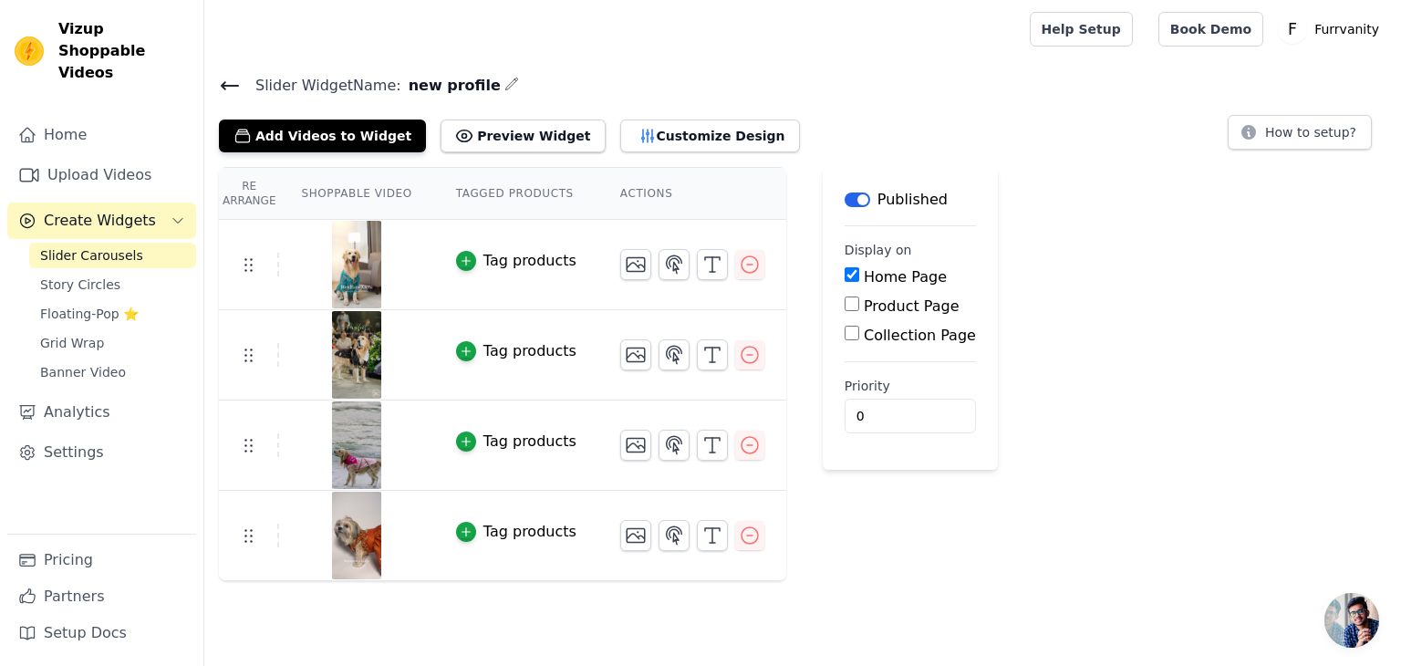
click at [512, 255] on div "Tag products" at bounding box center [530, 261] width 93 height 22
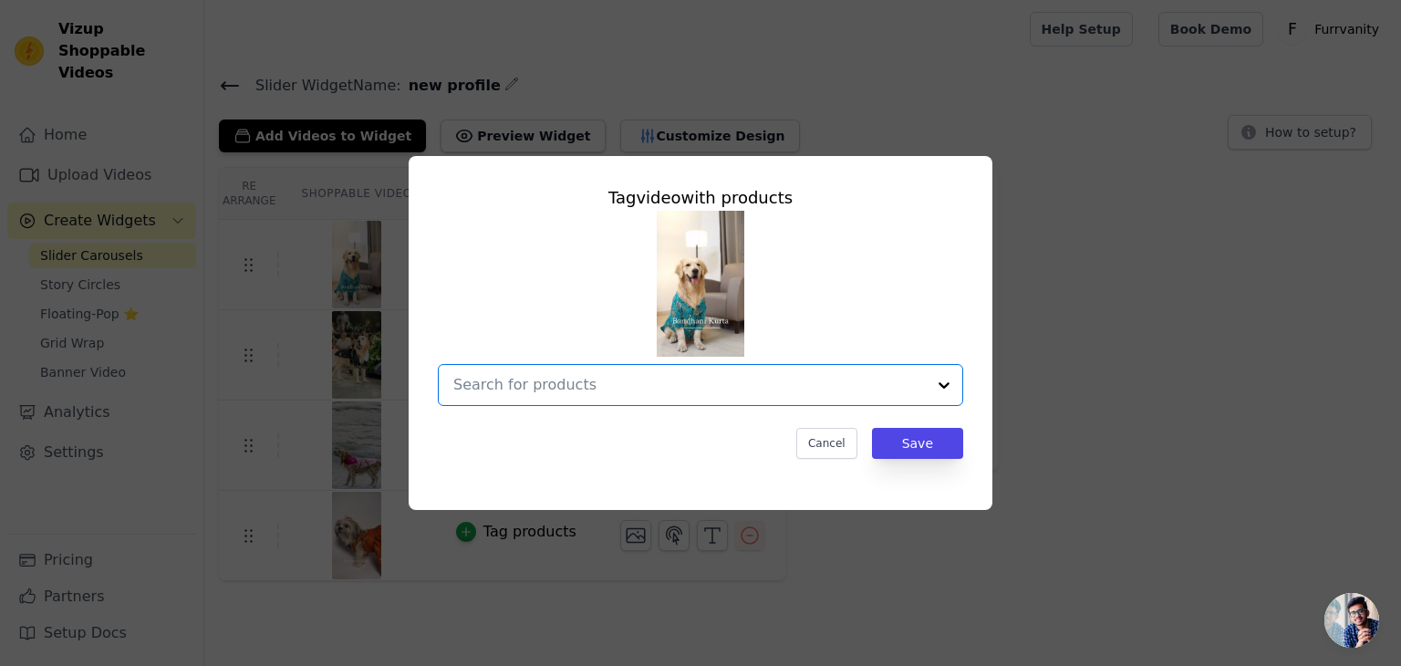
click at [843, 378] on input "text" at bounding box center [689, 385] width 473 height 22
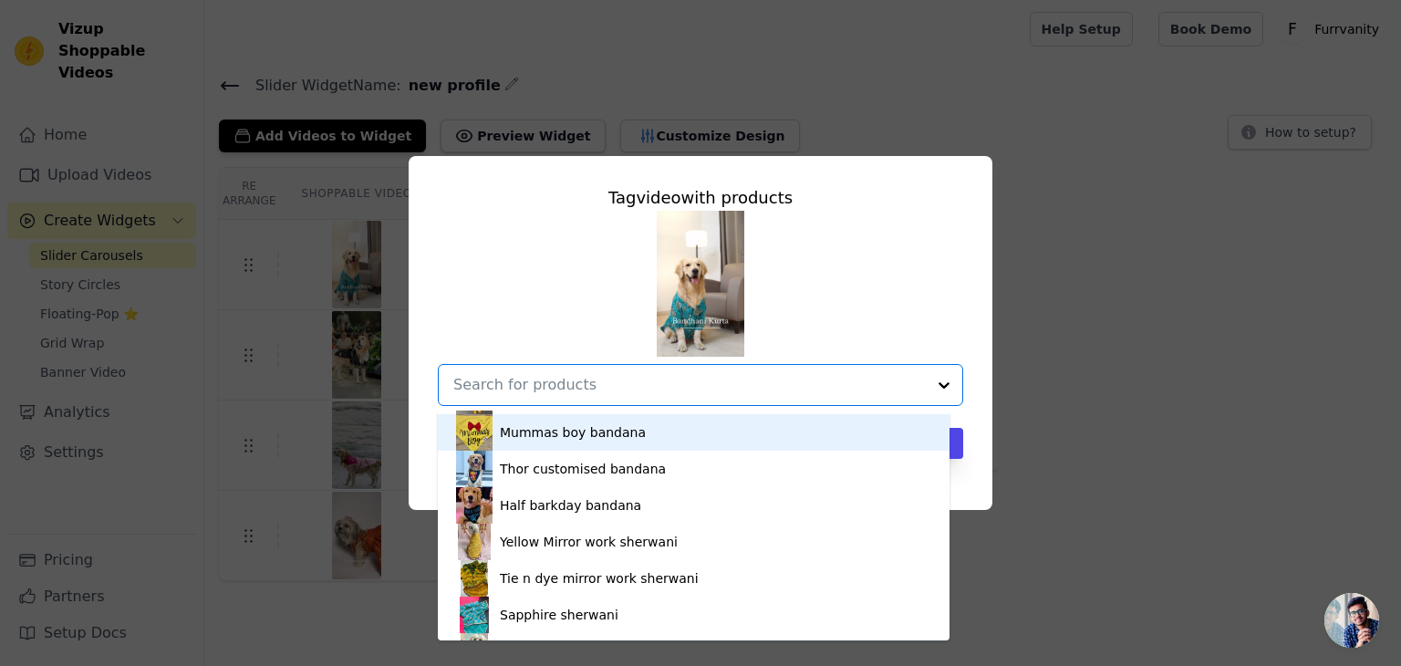
scroll to position [1825, 0]
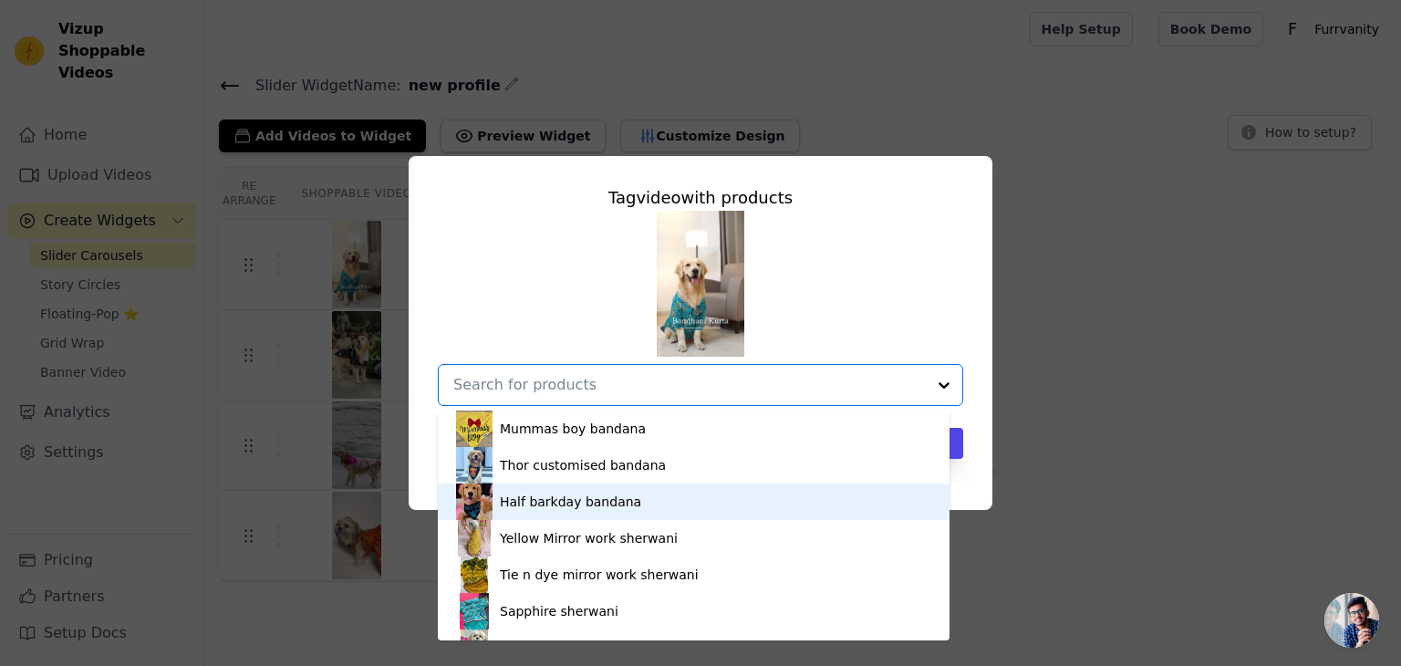
click at [547, 500] on div "Half barkday bandana" at bounding box center [570, 502] width 141 height 18
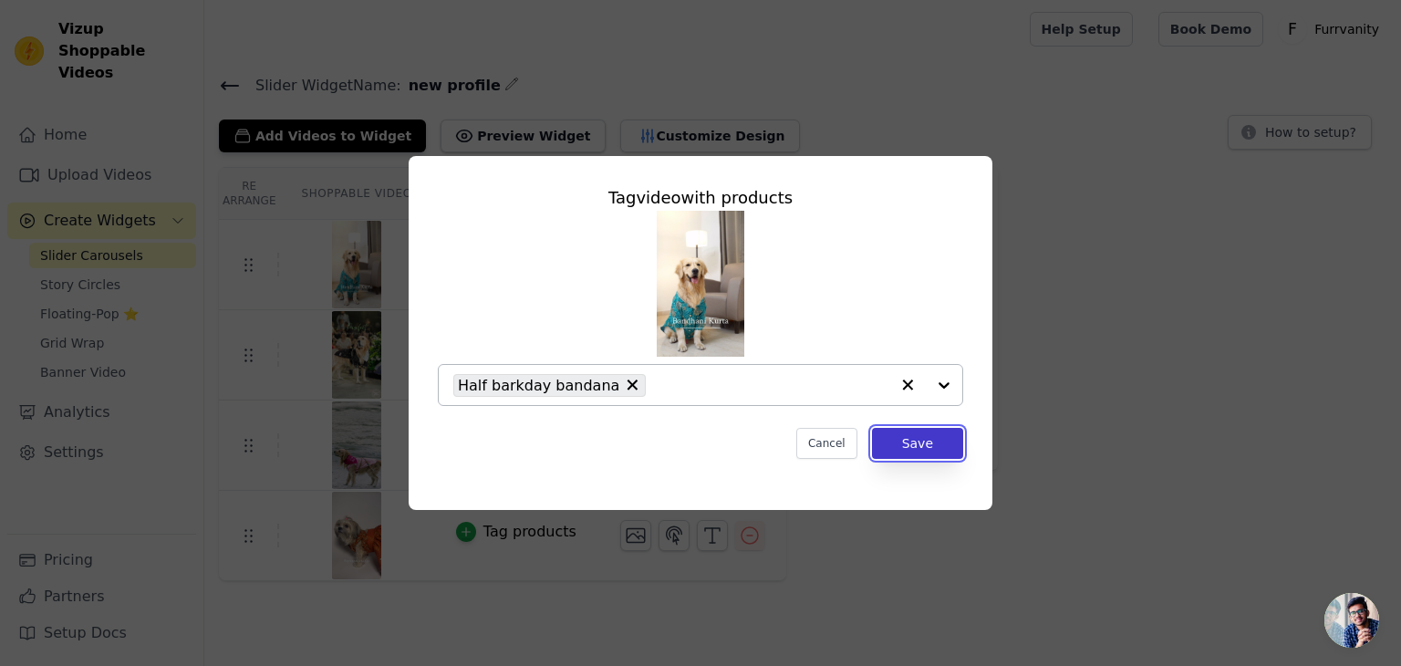
click at [924, 446] on button "Save" at bounding box center [917, 443] width 91 height 31
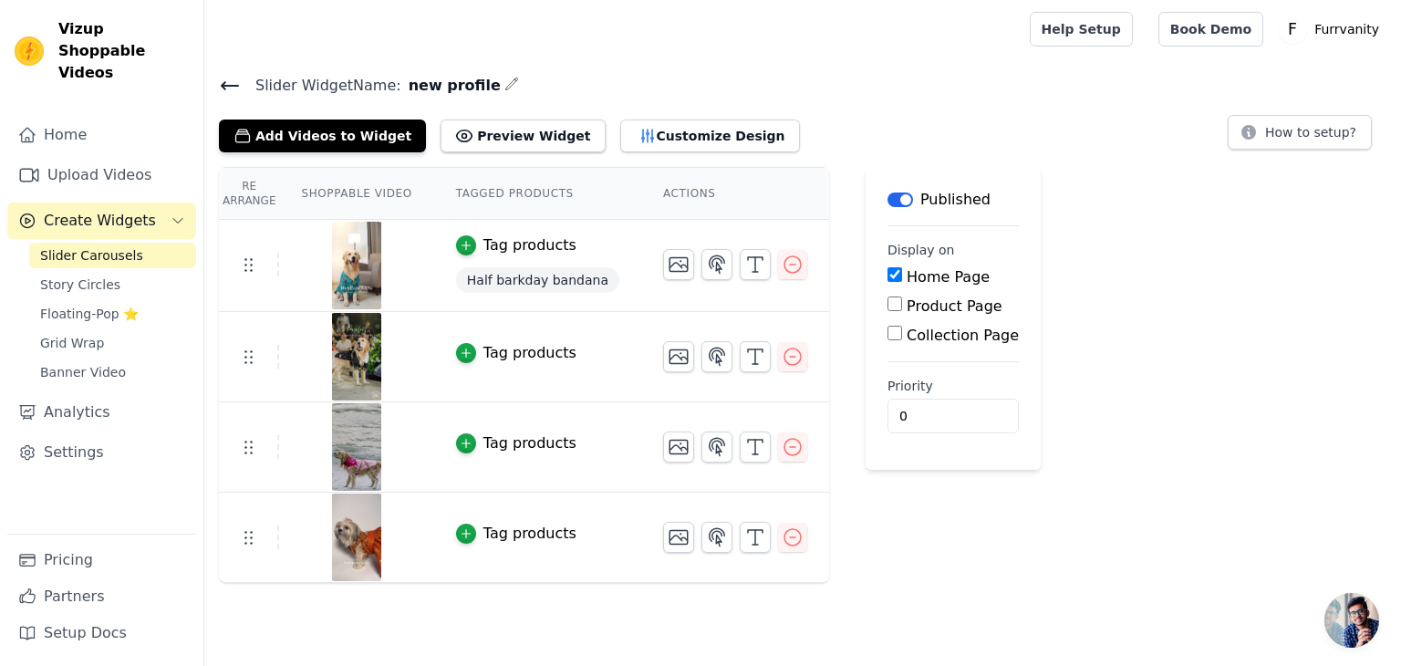
click at [506, 348] on div "Tag products" at bounding box center [530, 353] width 93 height 22
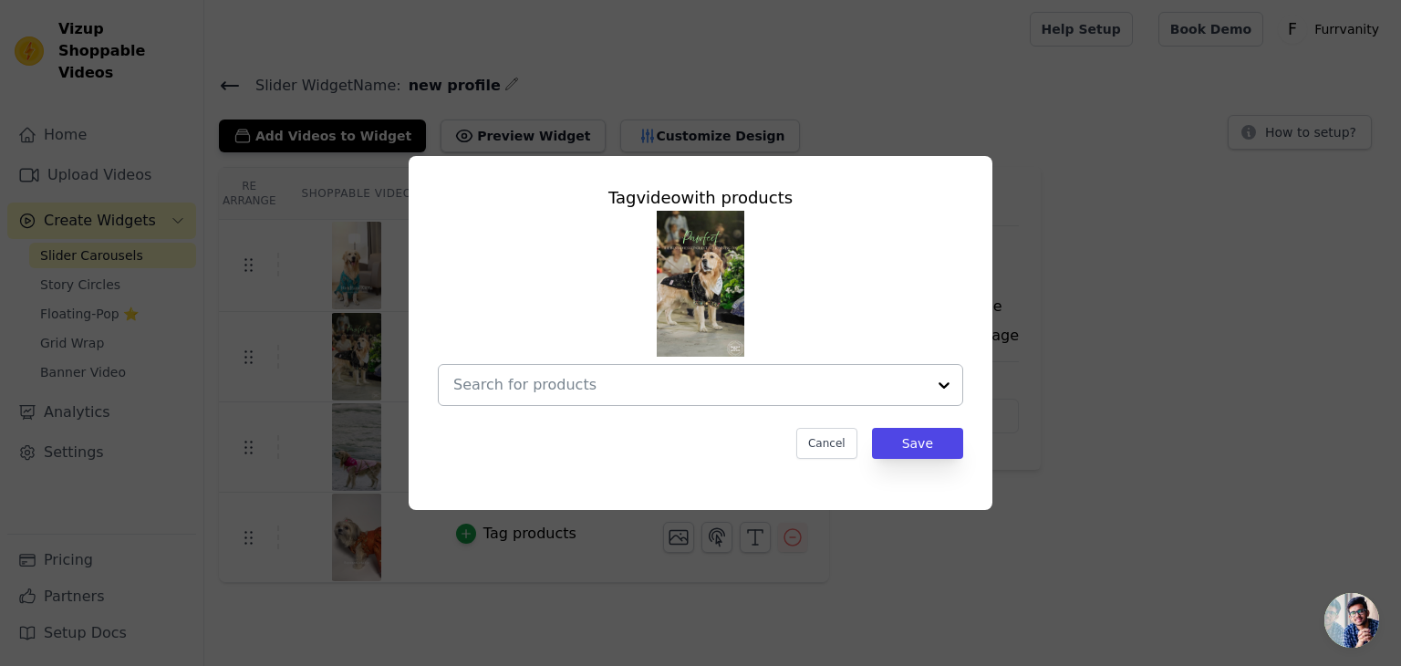
click at [562, 389] on input "text" at bounding box center [689, 385] width 473 height 22
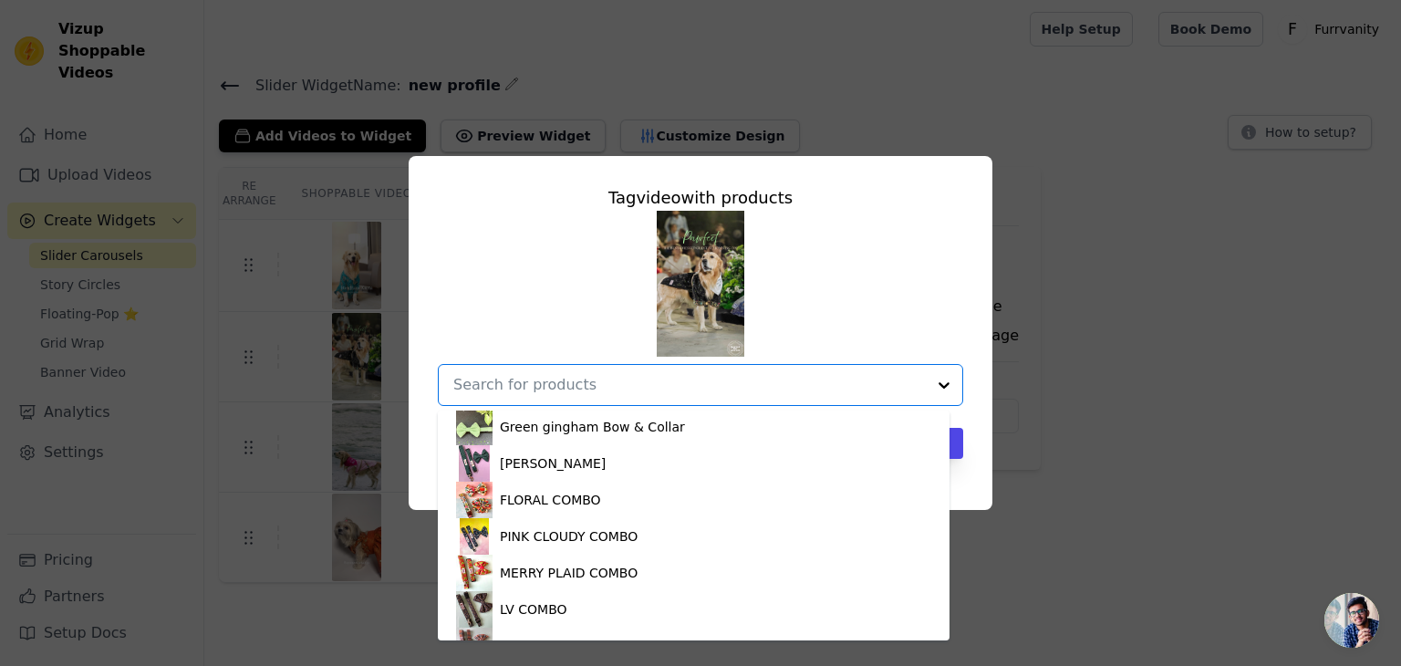
scroll to position [1095, 0]
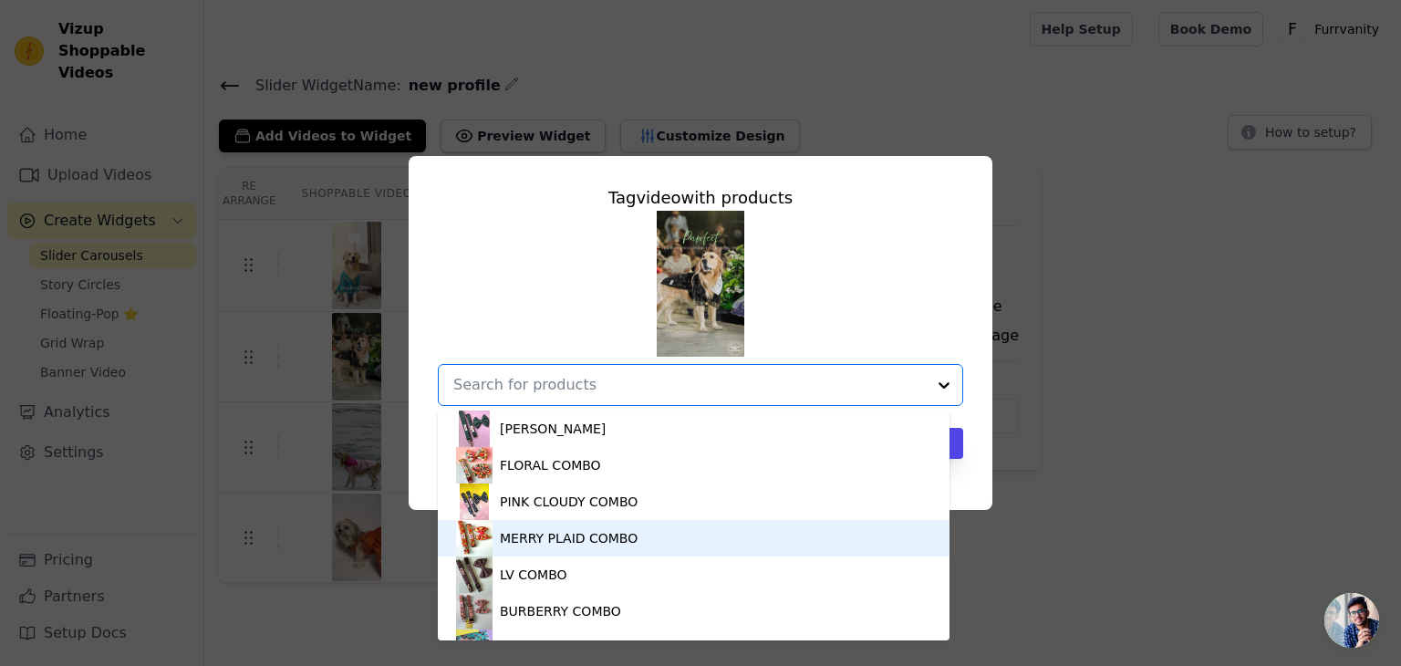
click at [530, 541] on div "MERRY PLAID COMBO" at bounding box center [569, 538] width 138 height 18
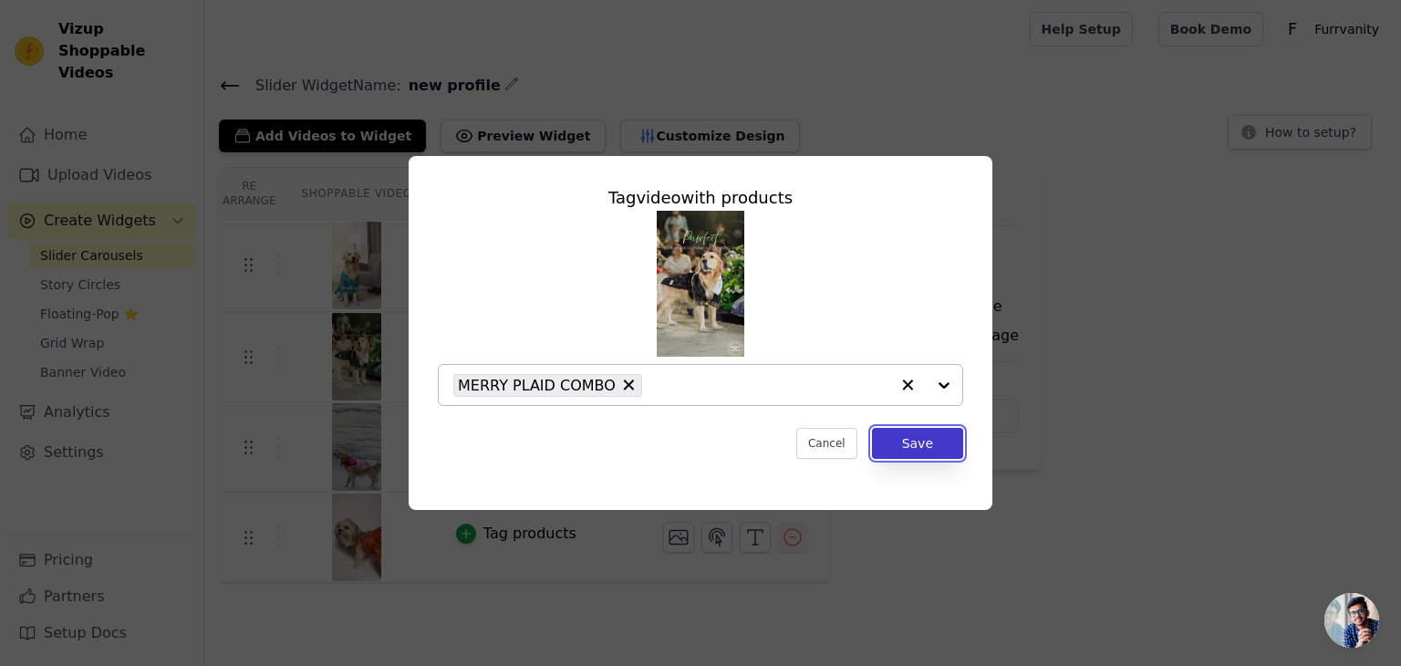
click at [927, 437] on button "Save" at bounding box center [917, 443] width 91 height 31
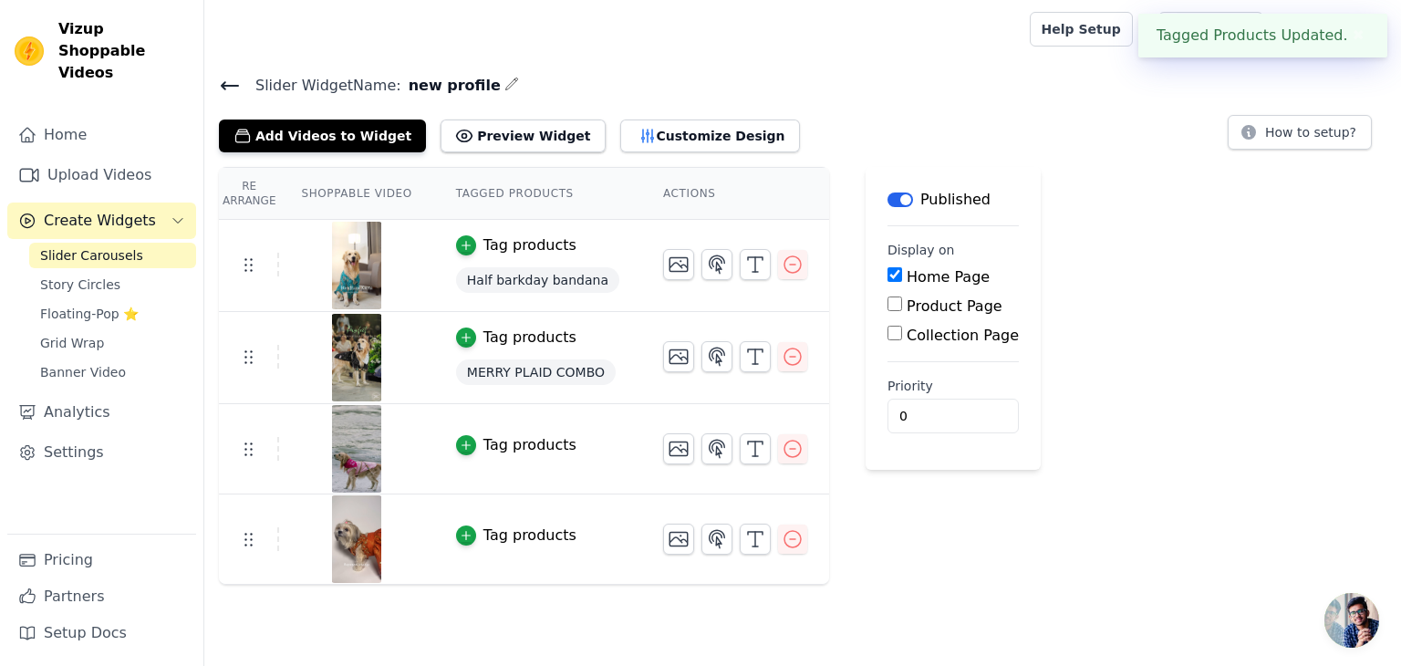
click at [500, 440] on div "Tag products" at bounding box center [530, 445] width 93 height 22
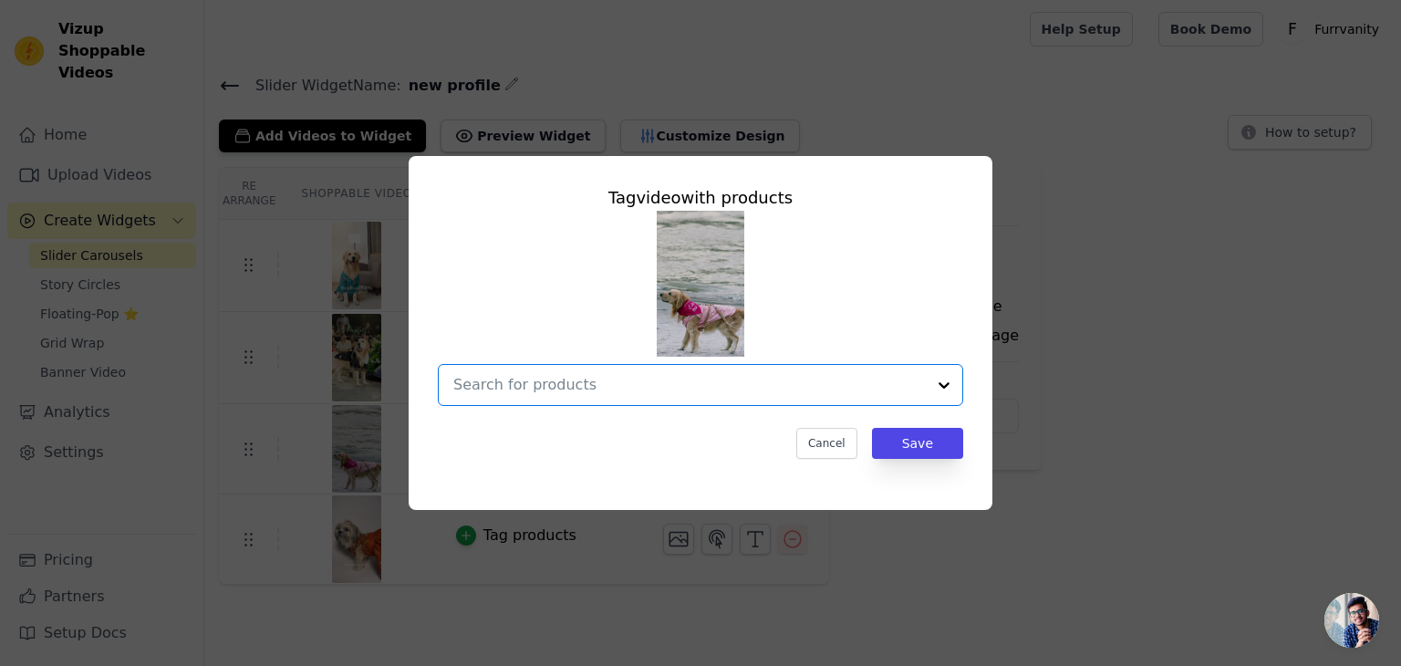
click at [622, 386] on input "text" at bounding box center [689, 385] width 473 height 22
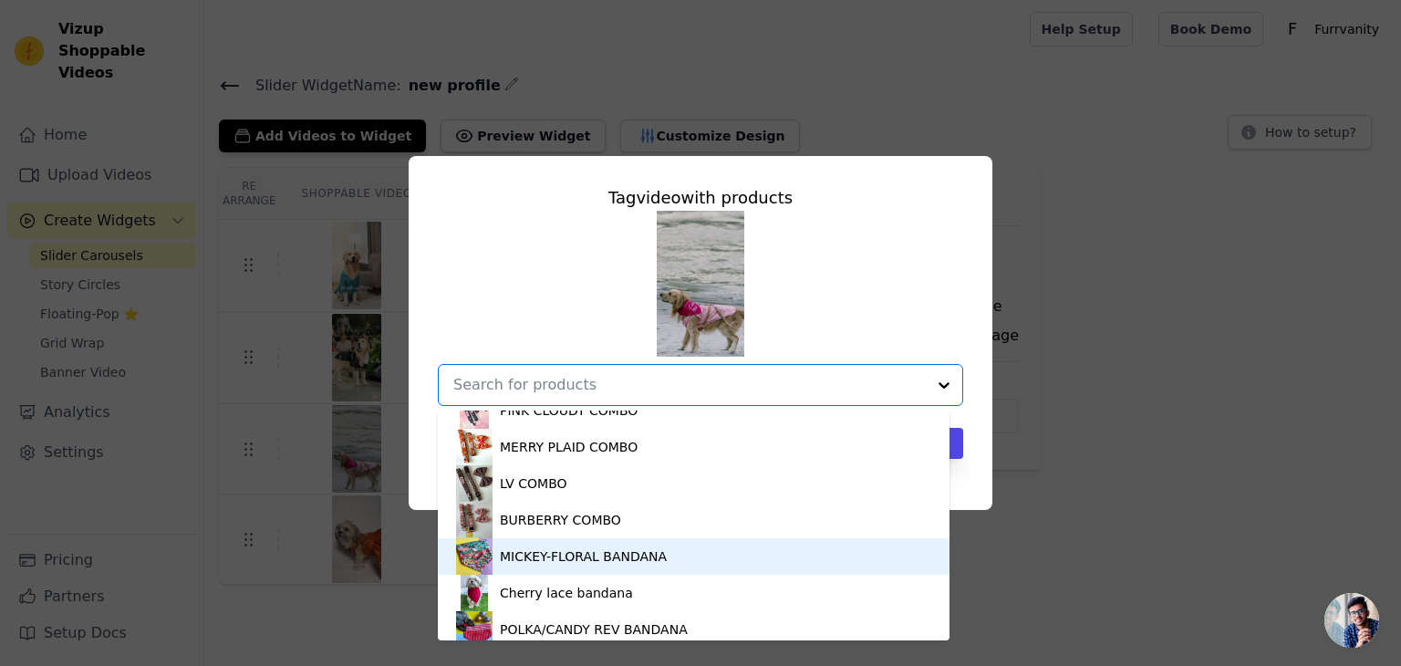
scroll to position [1734, 0]
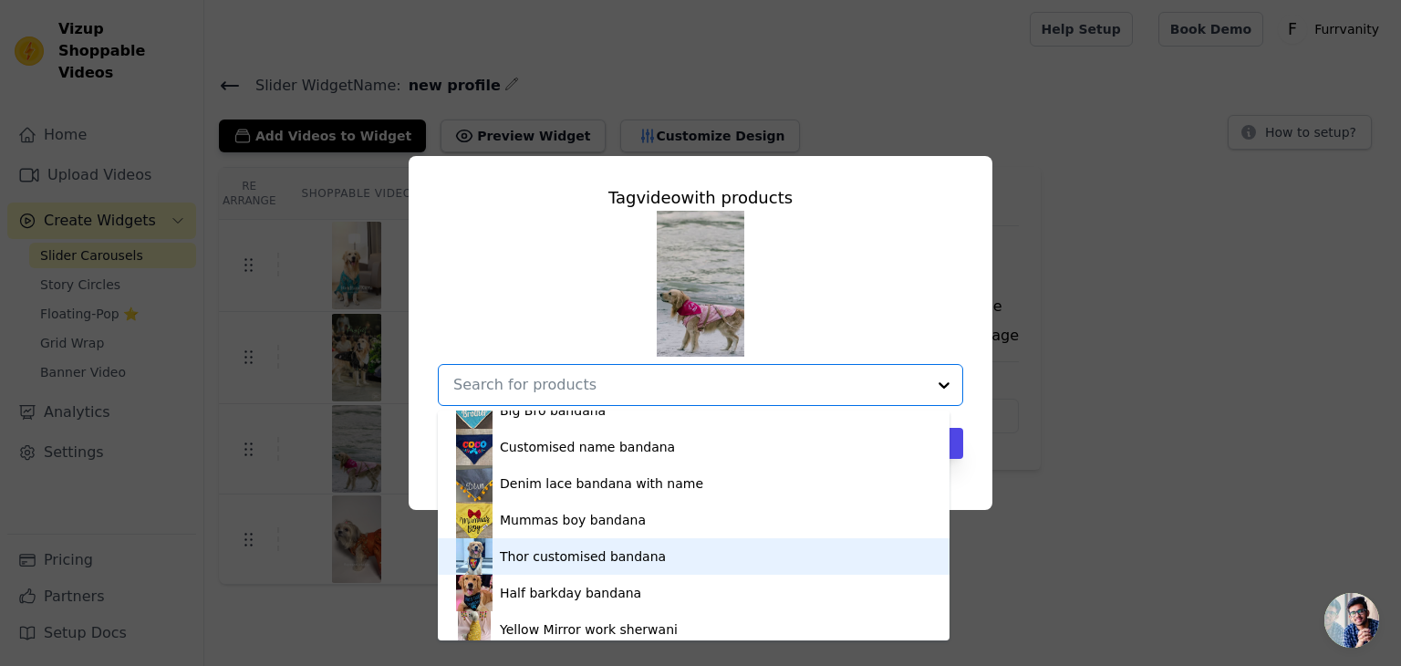
click at [538, 557] on div "Thor customised bandana" at bounding box center [583, 556] width 166 height 18
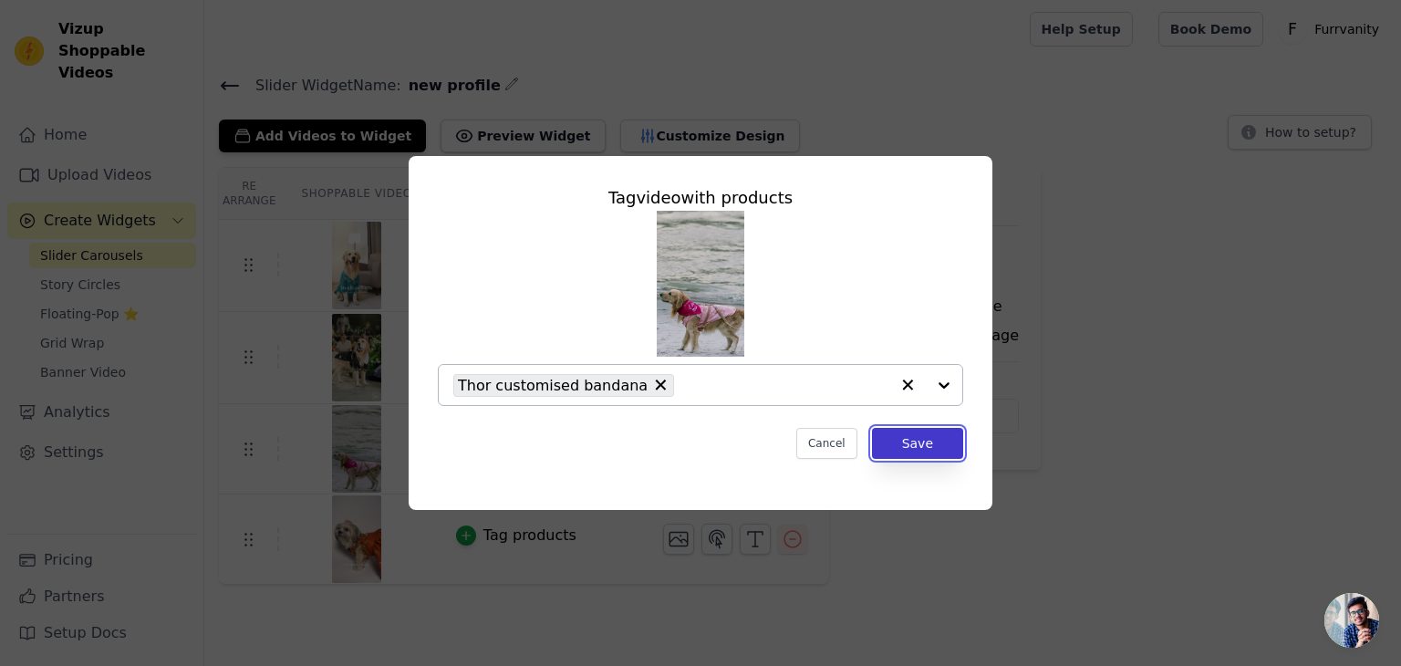
click at [908, 443] on button "Save" at bounding box center [917, 443] width 91 height 31
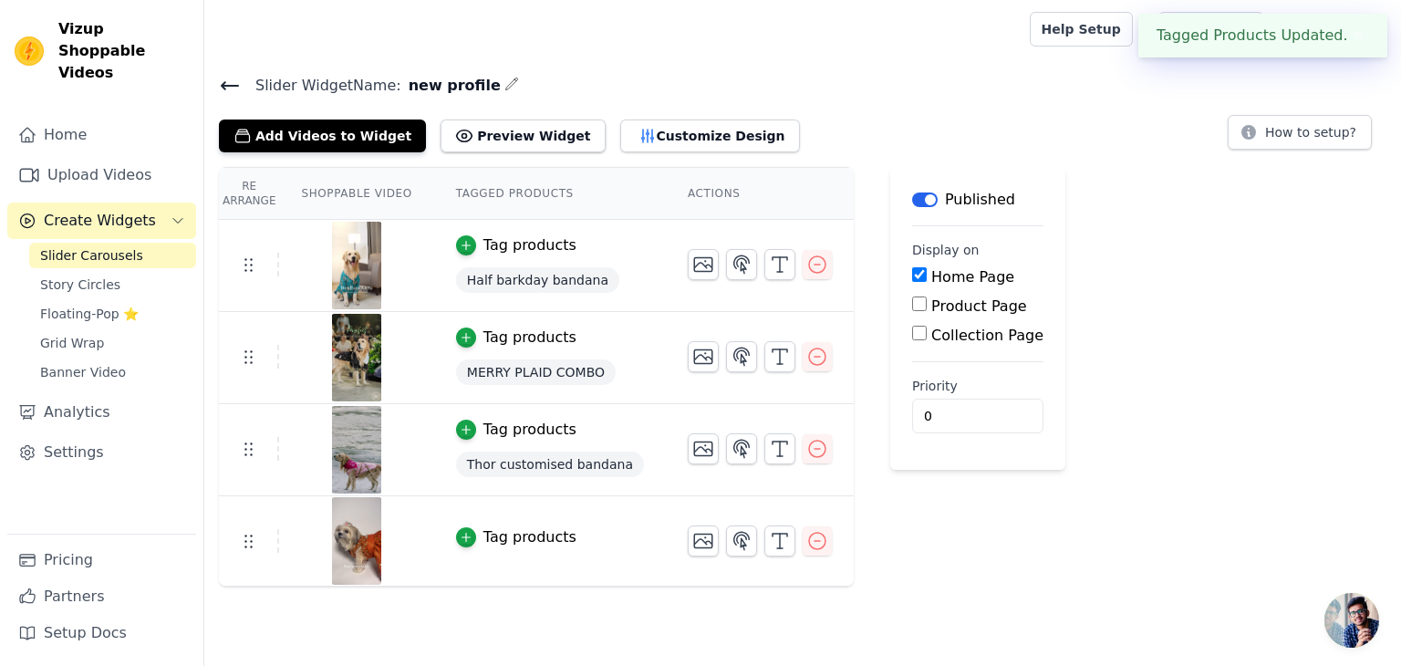
click at [504, 530] on div "Tag products" at bounding box center [530, 537] width 93 height 22
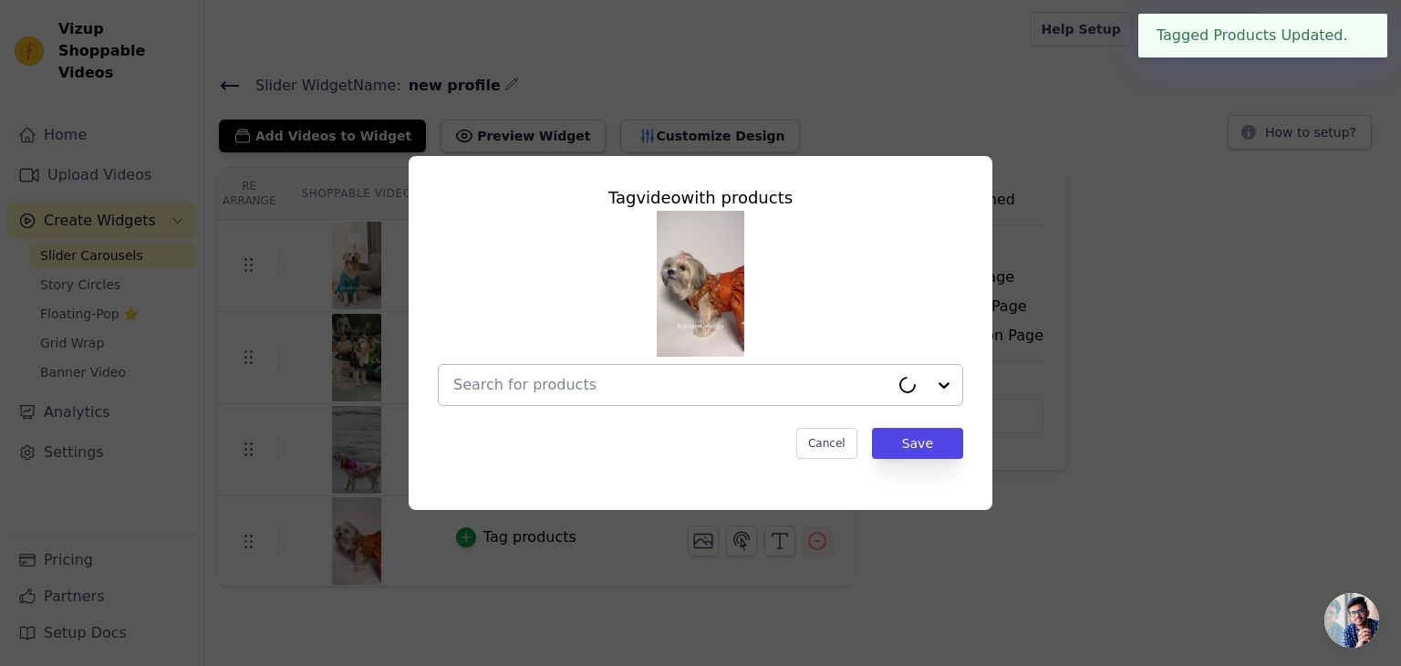
click at [592, 397] on div at bounding box center [671, 385] width 436 height 40
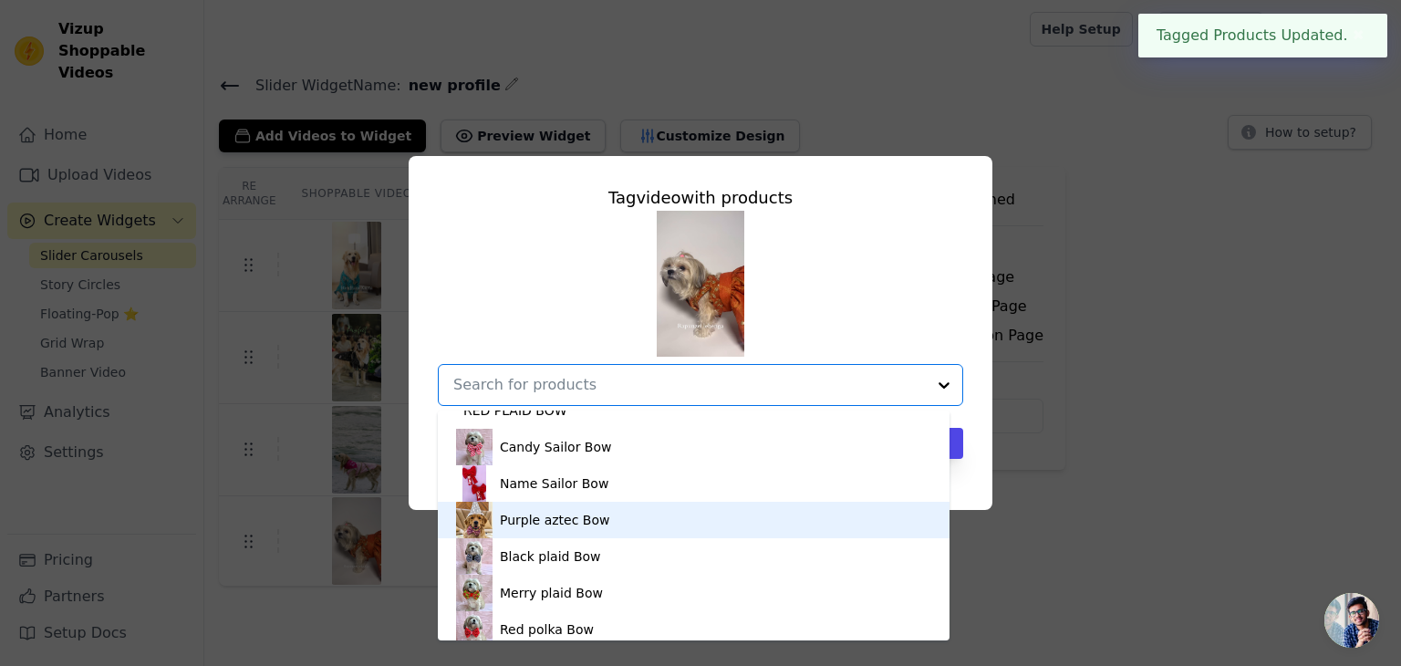
scroll to position [1277, 0]
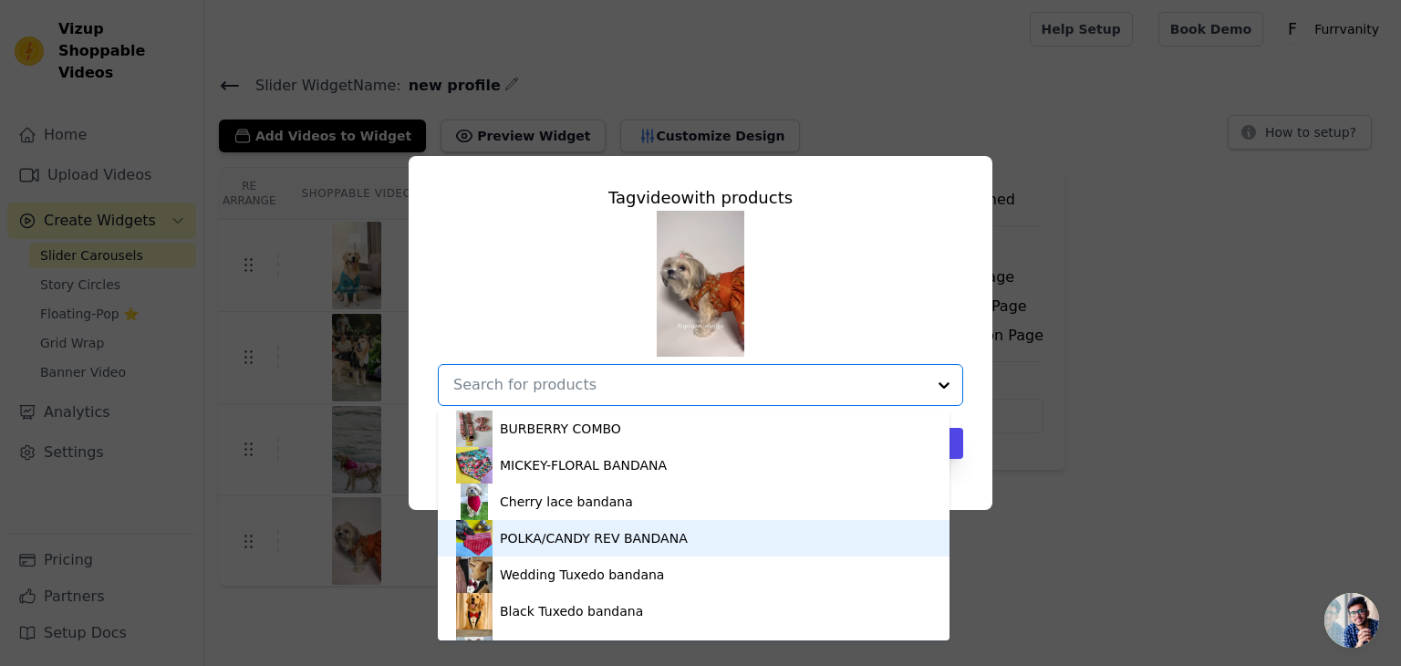
click at [554, 549] on div "POLKA/CANDY REV BANDANA" at bounding box center [693, 538] width 475 height 36
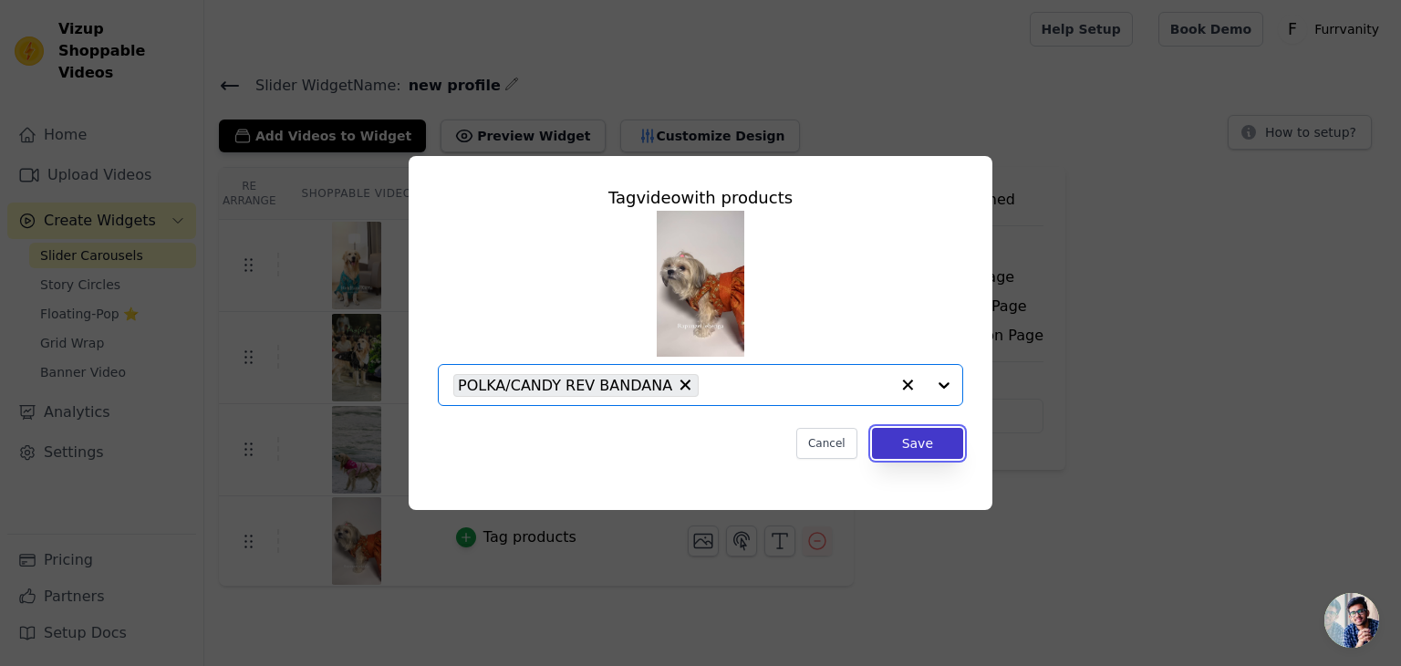
click at [898, 441] on button "Save" at bounding box center [917, 443] width 91 height 31
